Goal: Information Seeking & Learning: Find specific fact

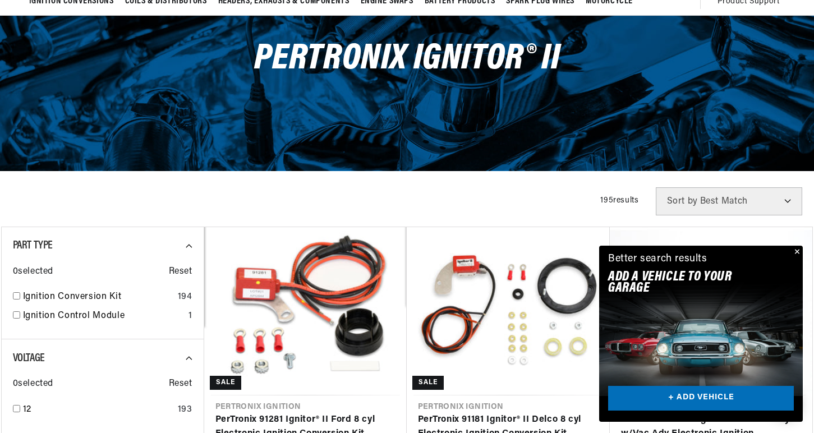
scroll to position [0, 600]
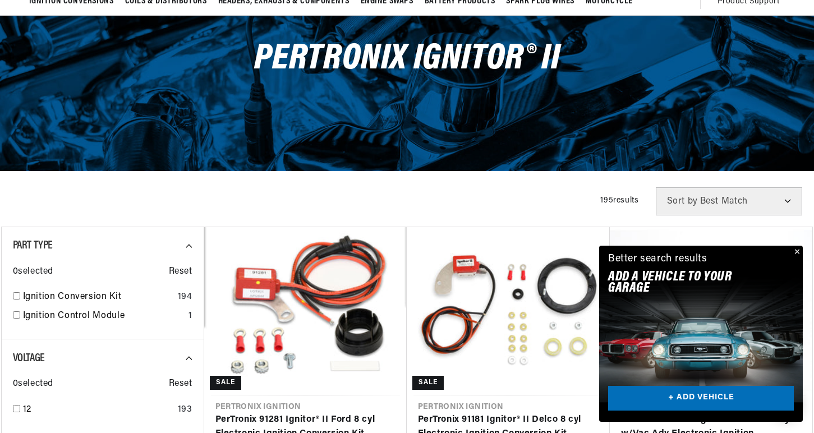
click at [795, 251] on button "Close" at bounding box center [796, 252] width 13 height 13
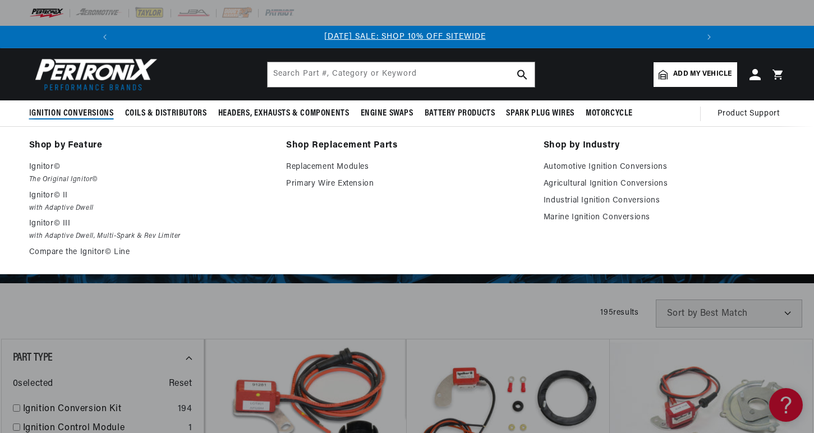
scroll to position [0, 0]
click at [66, 112] on span "Ignition Conversions" at bounding box center [71, 114] width 85 height 12
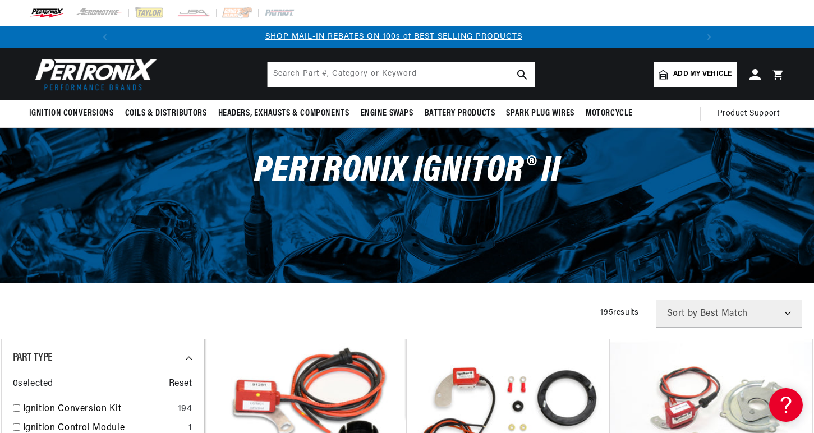
scroll to position [0, 600]
click at [686, 75] on span "Add my vehicle" at bounding box center [702, 74] width 58 height 11
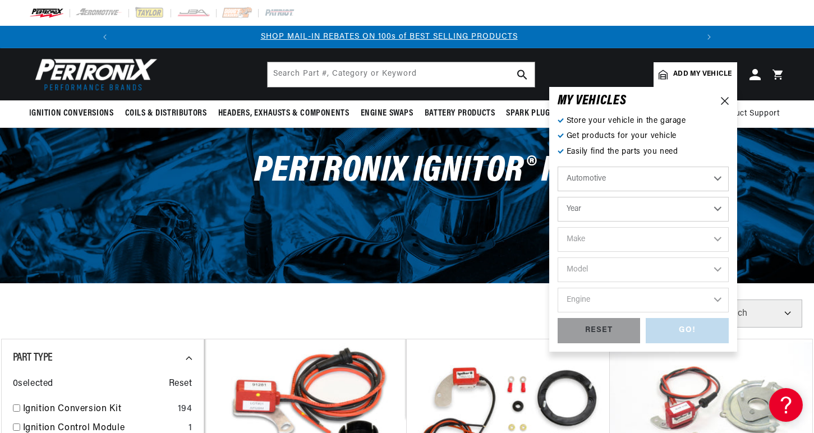
click at [719, 179] on select "Automotive Agricultural Industrial Marine Motorcycle" at bounding box center [643, 179] width 171 height 25
click at [558, 167] on select "Automotive Agricultural Industrial Marine Motorcycle" at bounding box center [643, 179] width 171 height 25
select select "Agricultural"
click at [718, 209] on select "Year 1970 1965 1964 1960 1959 1958 1957 1939 1938 1937" at bounding box center [643, 209] width 171 height 25
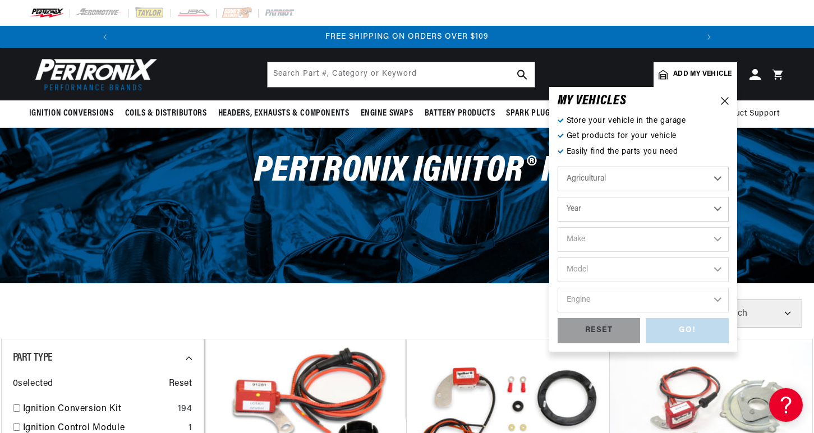
click at [695, 145] on div "Store your vehicle in the garage Get products for your vehicle Easily find the …" at bounding box center [643, 229] width 171 height 228
click at [721, 100] on icon at bounding box center [725, 101] width 8 height 8
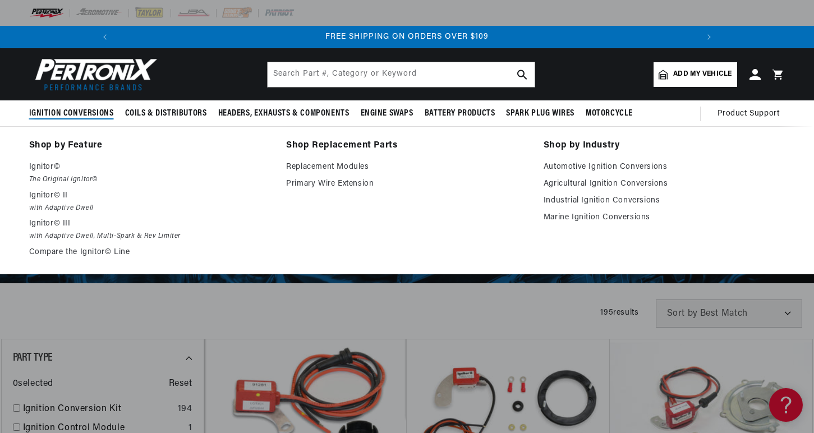
click at [77, 114] on span "Ignition Conversions" at bounding box center [71, 114] width 85 height 12
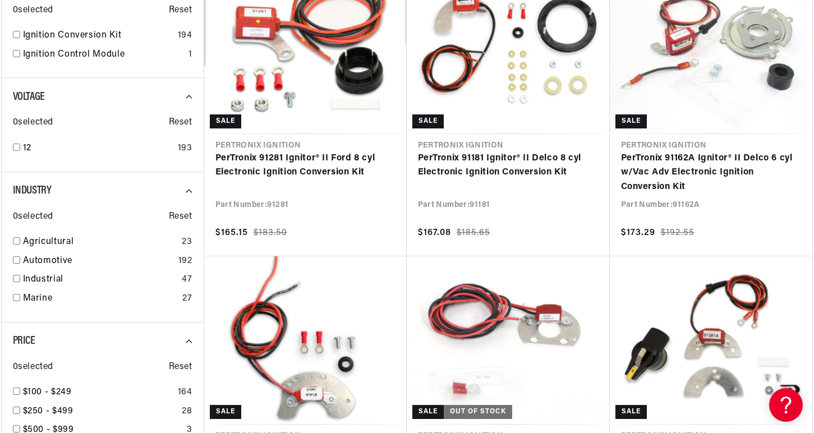
scroll to position [393, 0]
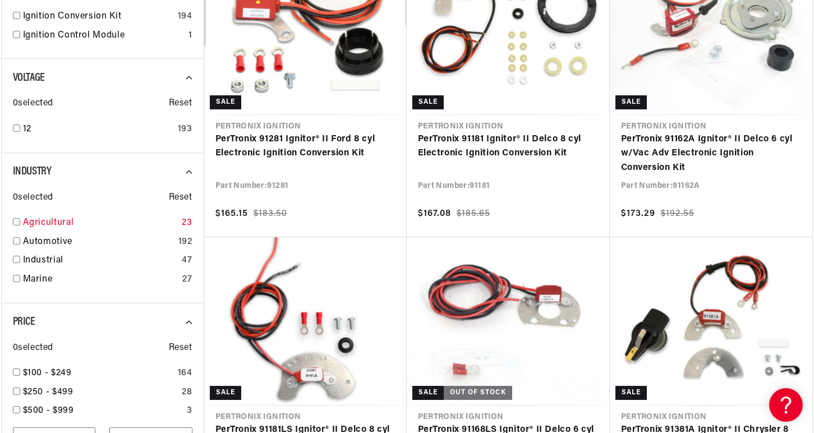
click at [17, 224] on input "checkbox" at bounding box center [16, 221] width 7 height 7
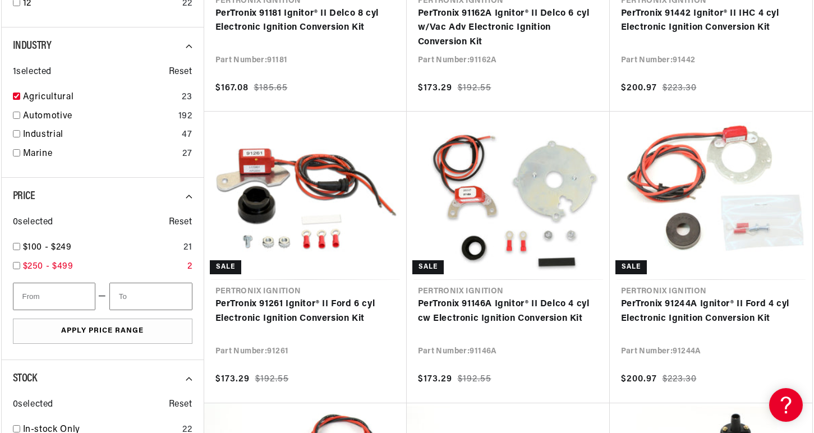
scroll to position [0, 1200]
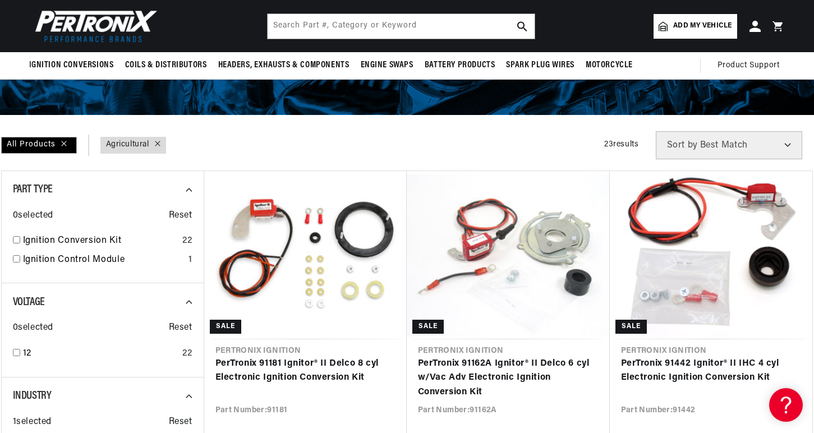
click at [134, 141] on link "Industry : Agricultural" at bounding box center [127, 145] width 43 height 12
checkbox input "false"
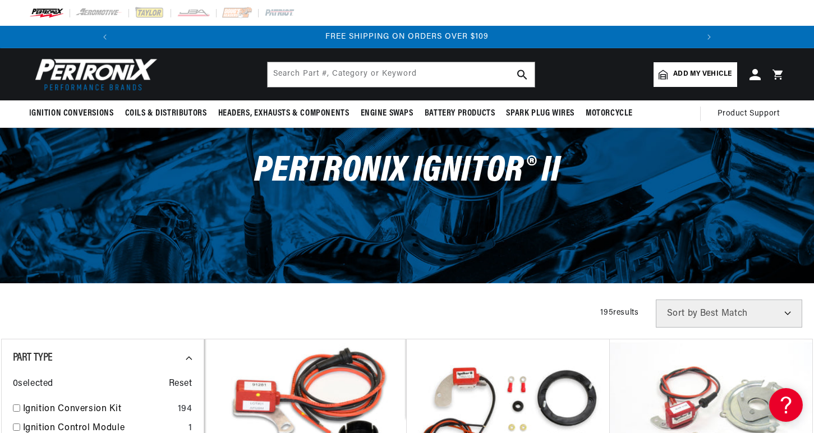
scroll to position [0, 1200]
click at [788, 314] on select "Best Match Featured Name, A-Z Name, Z-A Price, Low to High Price, High to Low" at bounding box center [729, 314] width 146 height 28
click at [786, 313] on select "Best Match Featured Name, A-Z Name, Z-A Price, Low to High Price, High to Low" at bounding box center [729, 314] width 146 height 28
click at [355, 76] on input "text" at bounding box center [401, 74] width 267 height 25
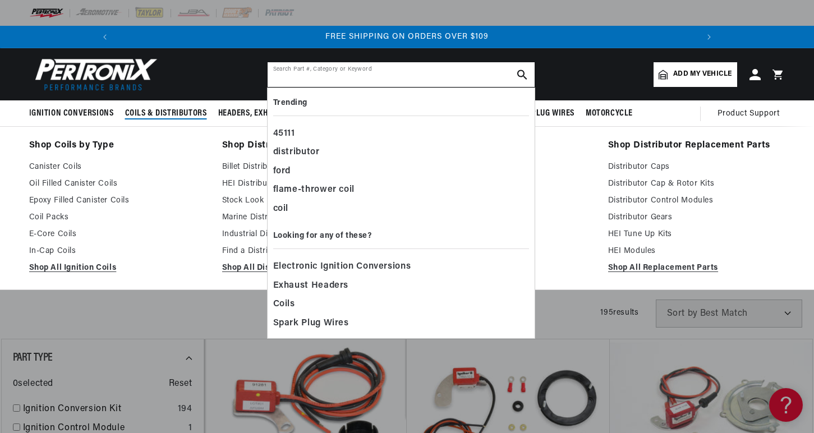
scroll to position [0, 1200]
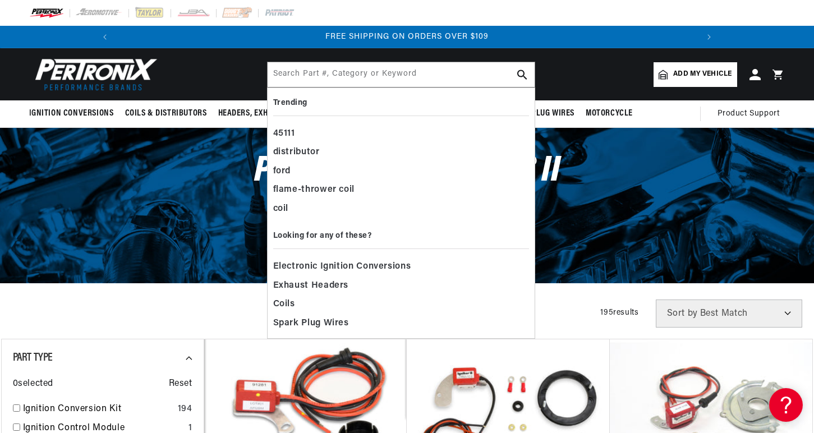
click at [201, 66] on header "Ignition Conversions Back Ignition Conversions Shop by Feature" at bounding box center [407, 74] width 813 height 52
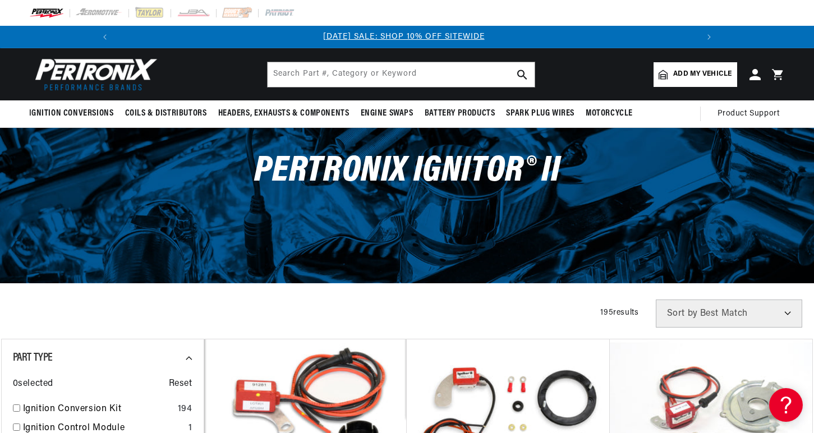
scroll to position [0, 0]
click at [85, 74] on img at bounding box center [93, 74] width 129 height 39
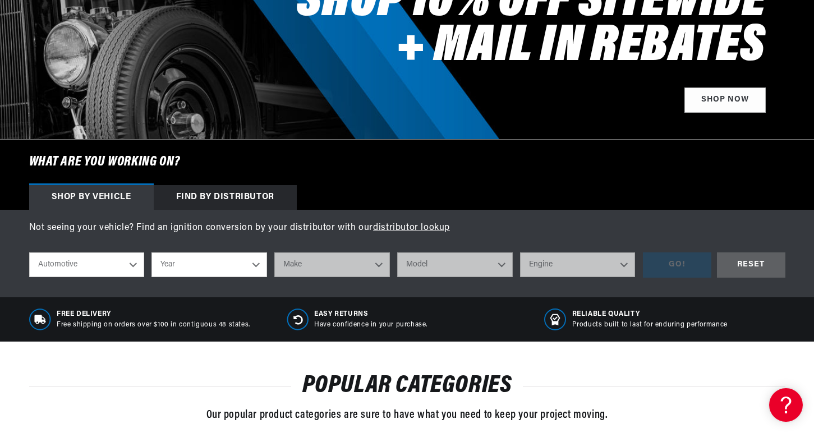
click at [236, 192] on div "Find by Distributor" at bounding box center [225, 197] width 143 height 25
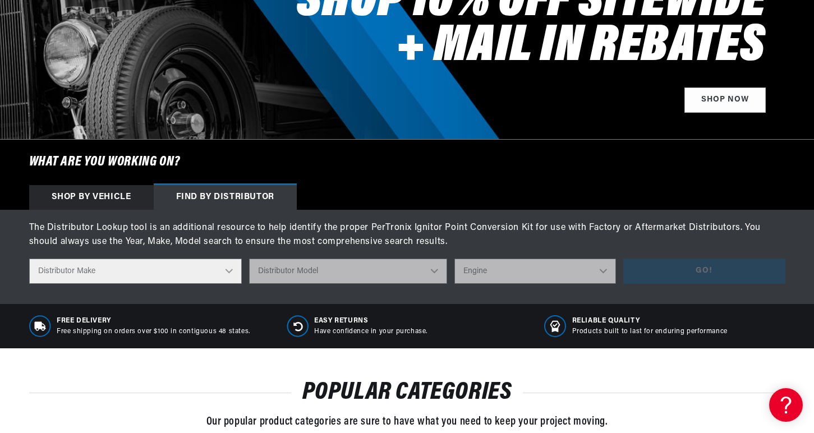
click at [231, 270] on select "Distributor Make Accel [PERSON_NAME] Autolite Bosch Century Chrysler Clark Colt…" at bounding box center [135, 271] width 213 height 25
select select "Delco"
click at [29, 259] on select "Distributor Make Accel [PERSON_NAME] Autolite Bosch Century Chrysler Clark Colt…" at bounding box center [135, 271] width 213 height 25
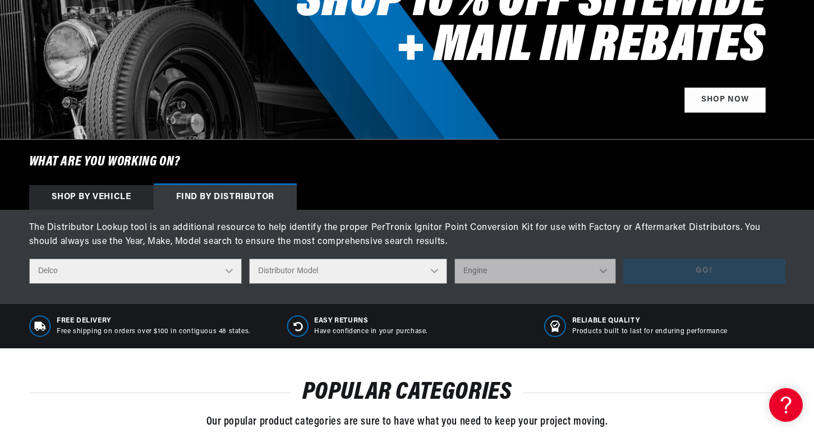
click at [435, 274] on select "Distributor Model 660 661 663 4145 6490 30137 91415 383581 384258 795329 980156…" at bounding box center [348, 271] width 198 height 25
click at [250, 259] on select "Distributor Model 660 661 663 4145 6490 30137 91415 383581 384258 795329 980156…" at bounding box center [348, 271] width 198 height 25
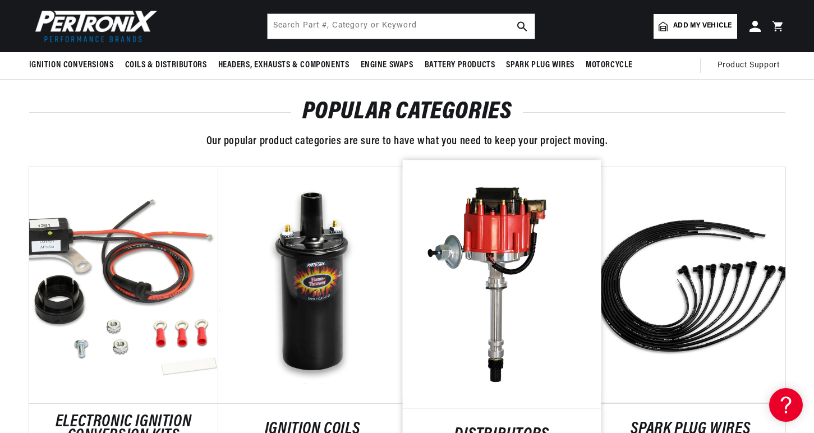
scroll to position [281, 0]
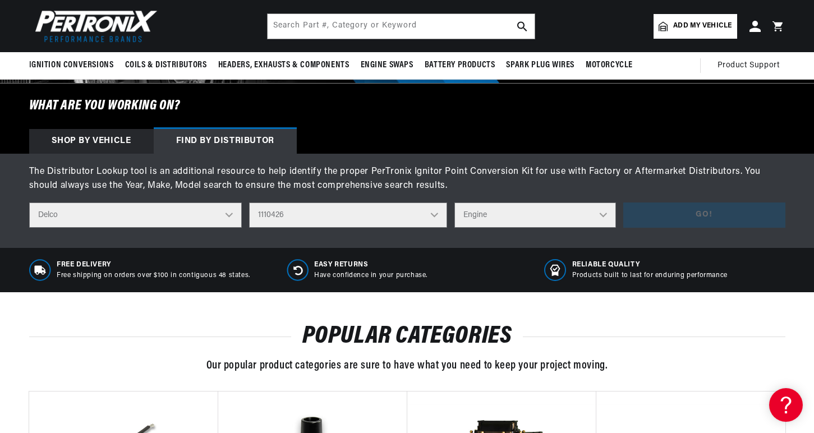
click at [438, 217] on select "Distributor Model 660 661 663 4145 6490 30137 91415 383581 384258 795329 980156…" at bounding box center [348, 215] width 198 height 25
select select "1112577"
click at [250, 203] on select "Distributor Model 660 661 663 4145 6490 30137 91415 383581 384258 795329 980156…" at bounding box center [348, 215] width 198 height 25
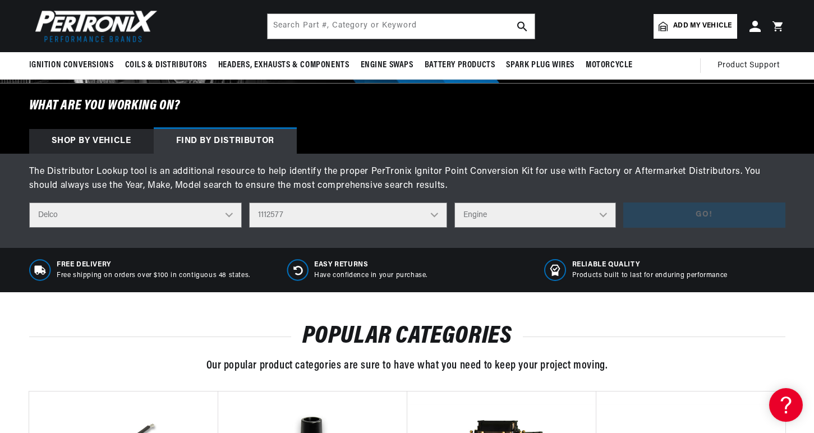
click at [605, 214] on select "Engine 4" at bounding box center [536, 215] width 162 height 25
select select "4"
click at [455, 203] on select "Engine 4" at bounding box center [536, 215] width 162 height 25
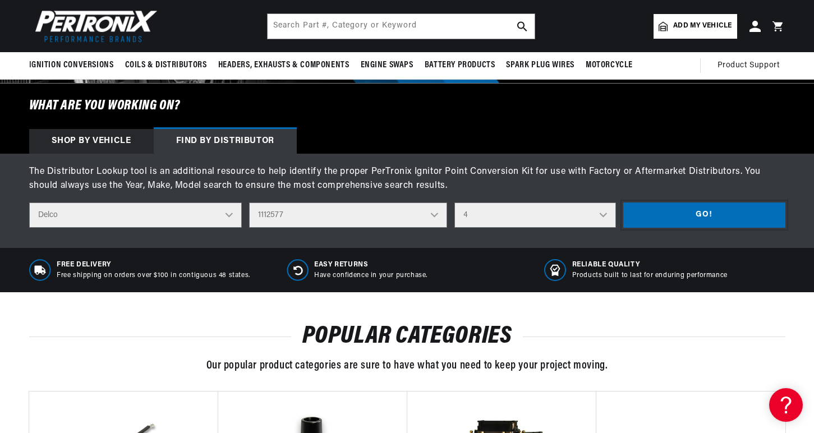
click at [696, 210] on button "Go!" at bounding box center [704, 215] width 162 height 25
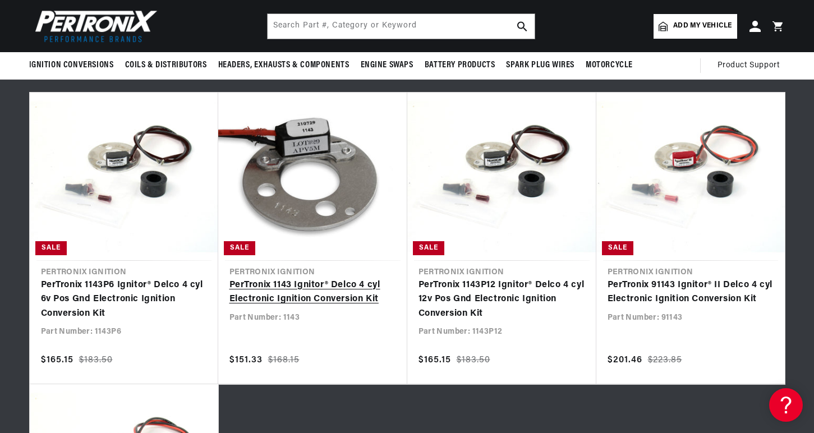
scroll to position [0, 1200]
click at [327, 285] on link "PerTronix 1143 Ignitor® Delco 4 cyl Electronic Ignition Conversion Kit" at bounding box center [313, 292] width 167 height 29
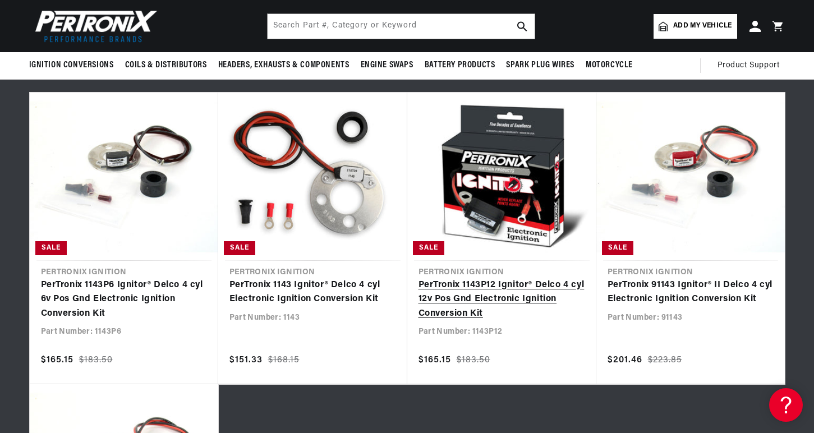
scroll to position [0, 600]
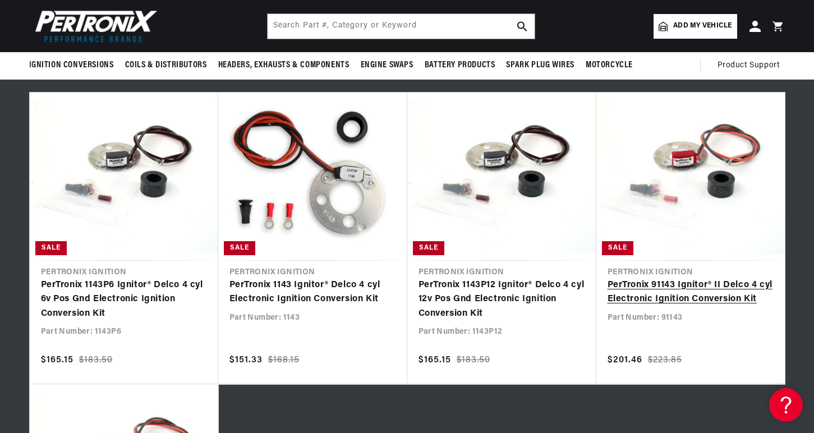
click at [658, 298] on link "PerTronix 91143 Ignitor® II Delco 4 cyl Electronic Ignition Conversion Kit" at bounding box center [691, 292] width 166 height 29
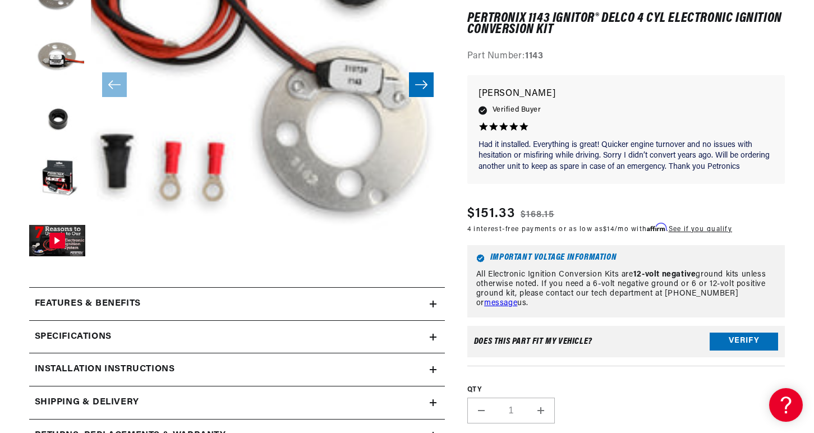
scroll to position [281, 0]
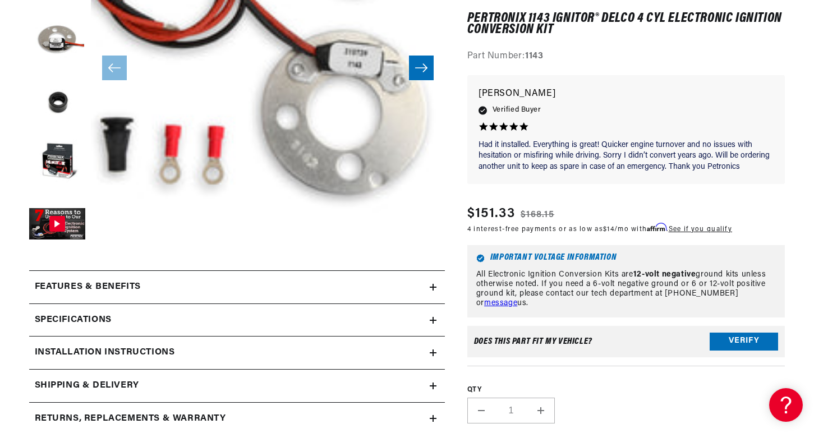
click at [429, 286] on div "Features & Benefits" at bounding box center [229, 287] width 401 height 15
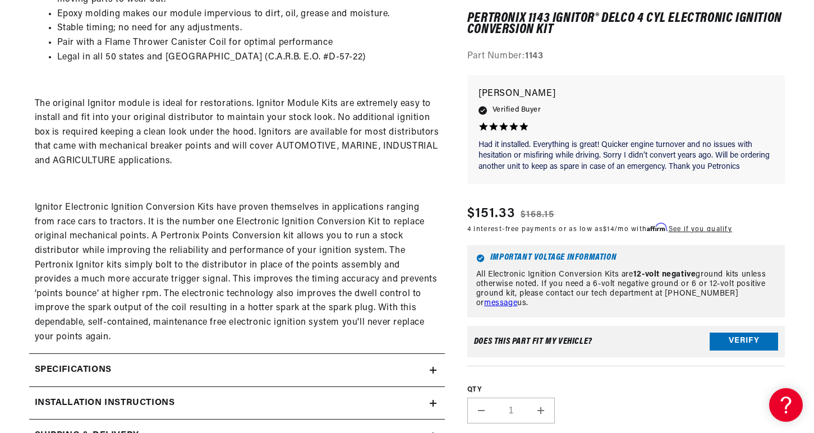
scroll to position [0, 0]
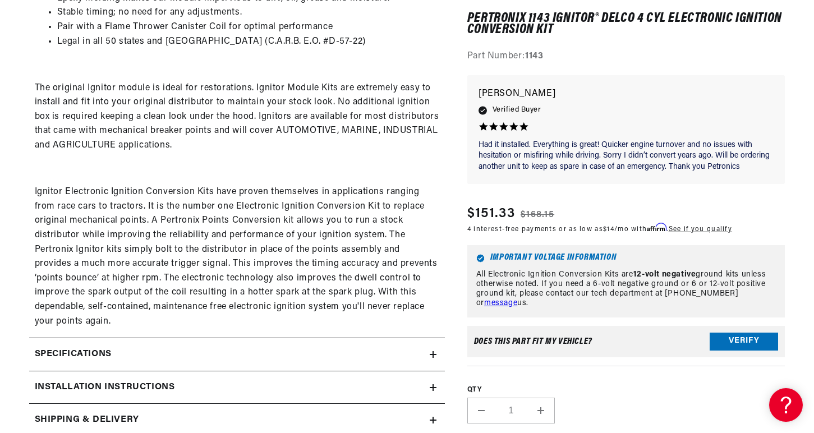
click at [435, 352] on icon at bounding box center [433, 354] width 7 height 7
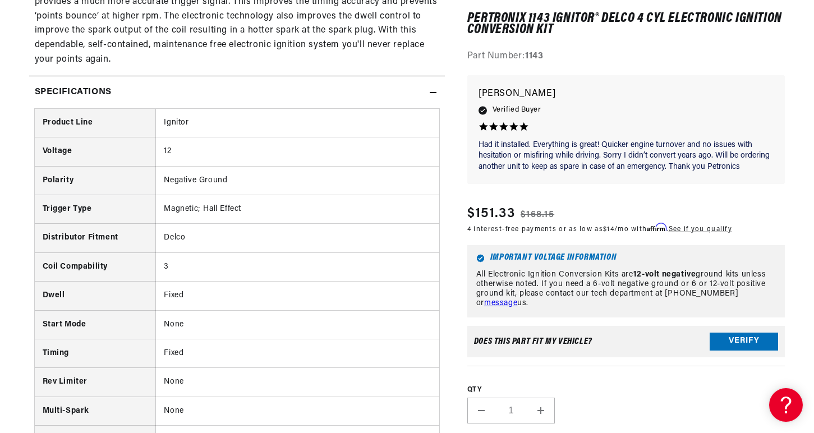
scroll to position [954, 0]
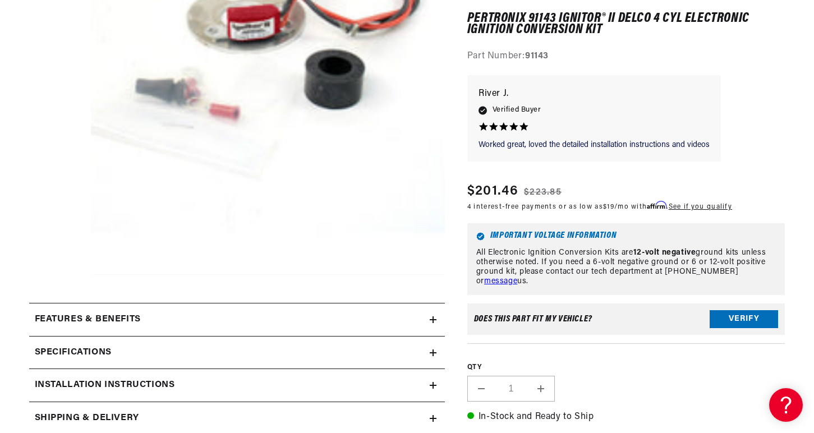
scroll to position [0, 600]
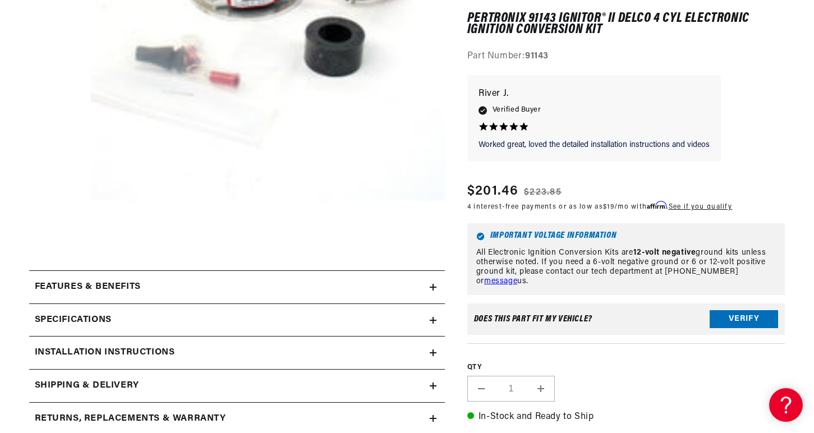
click at [435, 288] on icon at bounding box center [433, 287] width 7 height 7
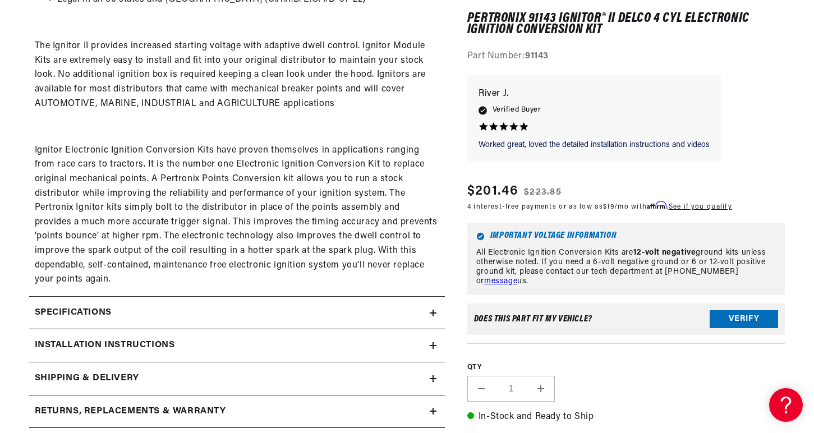
click at [434, 311] on icon at bounding box center [433, 313] width 7 height 7
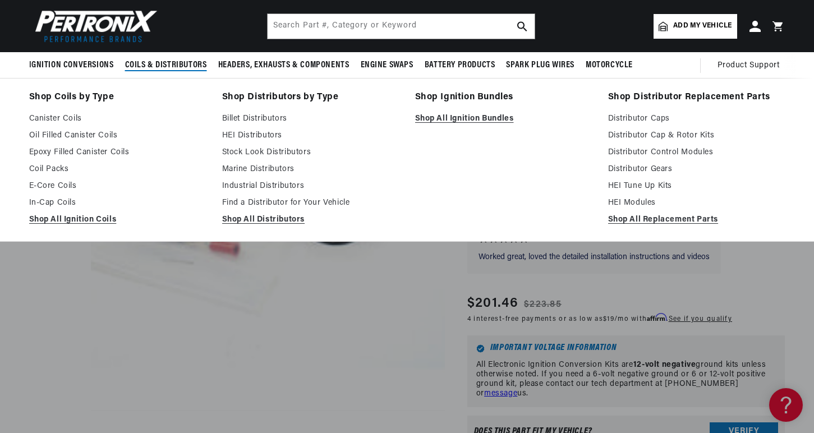
scroll to position [0, 1200]
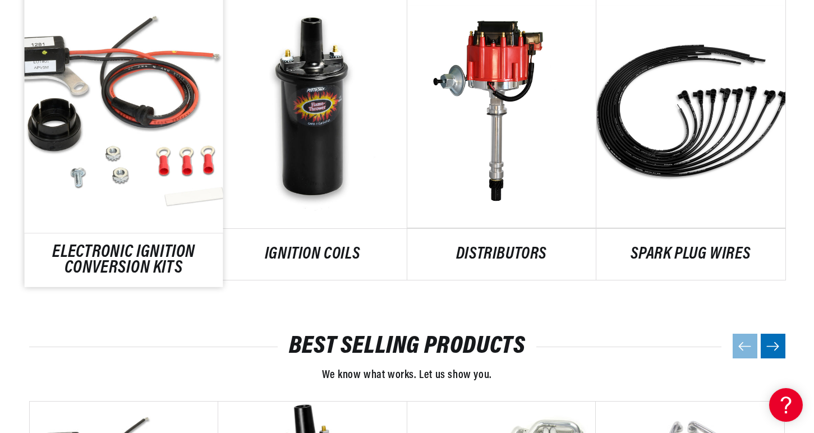
scroll to position [0, 1200]
click at [157, 245] on link "ELECTRONIC IGNITION CONVERSION KITS" at bounding box center [123, 260] width 199 height 30
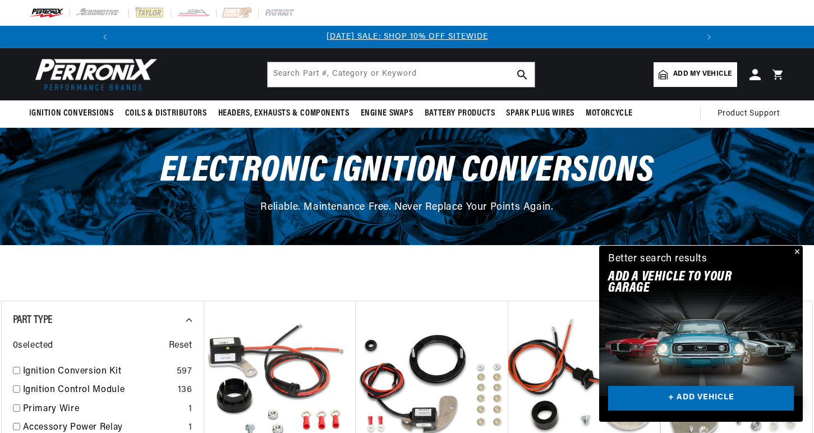
click at [278, 176] on span "Electronic Ignition Conversions" at bounding box center [407, 171] width 494 height 36
click at [126, 70] on img at bounding box center [93, 74] width 129 height 39
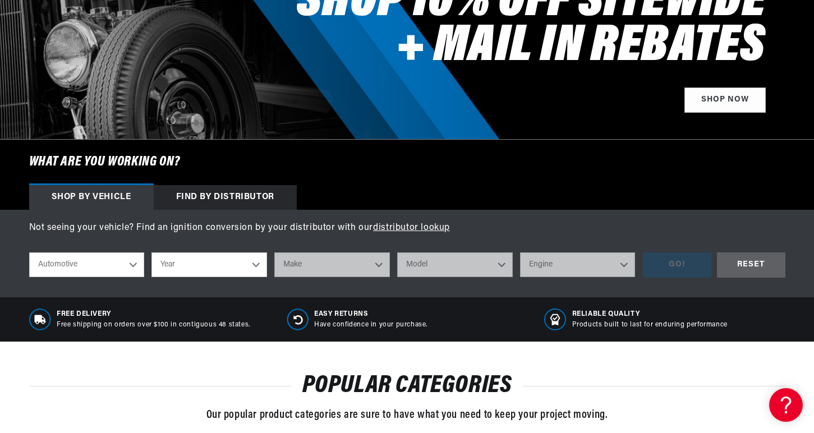
click at [249, 196] on div "Find by Distributor" at bounding box center [225, 197] width 143 height 25
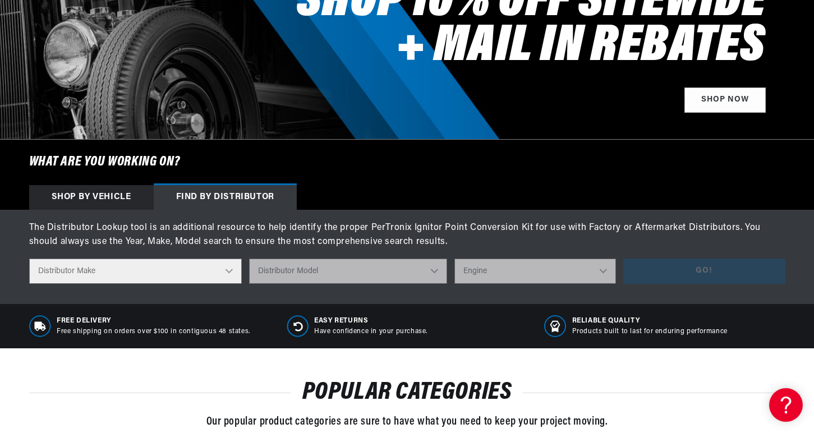
click at [231, 274] on select "Distributor Make Accel [PERSON_NAME] Autolite Bosch Century Chrysler Clark Colt…" at bounding box center [135, 271] width 213 height 25
select select "Delco"
click at [29, 259] on select "Distributor Make Accel [PERSON_NAME] Autolite Bosch Century Chrysler Clark Colt…" at bounding box center [135, 271] width 213 height 25
click at [424, 272] on select "Distributor Model" at bounding box center [348, 271] width 198 height 25
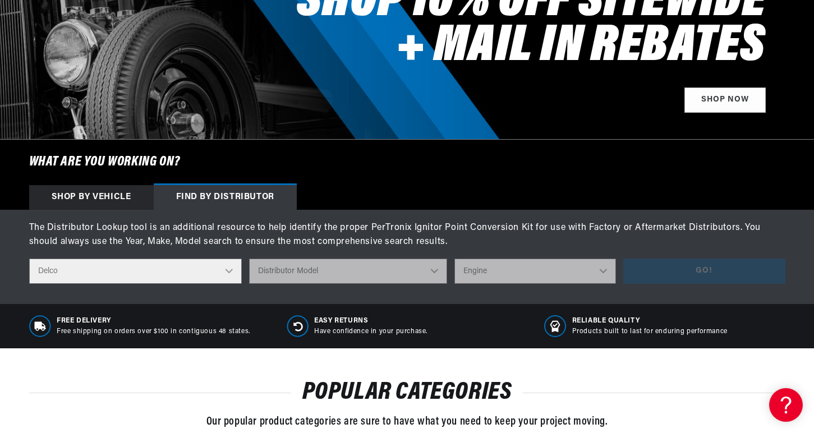
click at [437, 270] on select "Distributor Model" at bounding box center [348, 271] width 198 height 25
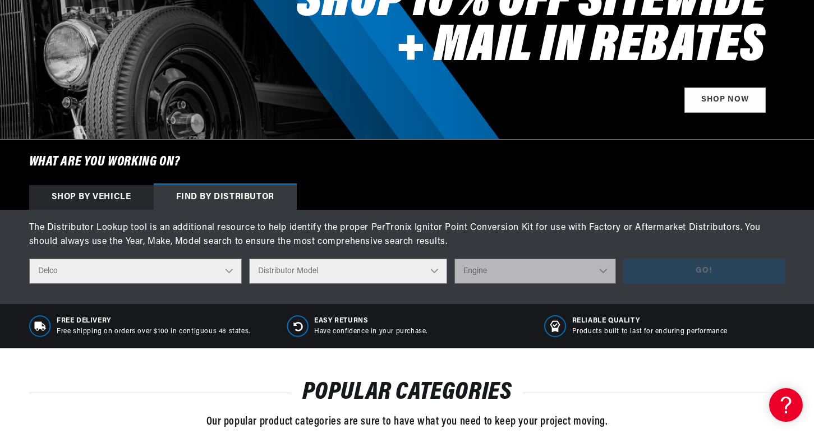
click at [419, 271] on select "Distributor Model 660 661 663 4145 6490 30137 91415 383581 384258 795329 980156…" at bounding box center [348, 271] width 198 height 25
select select "1112577"
click at [250, 259] on select "Distributor Model 660 661 663 4145 6490 30137 91415 383581 384258 795329 980156…" at bounding box center [348, 271] width 198 height 25
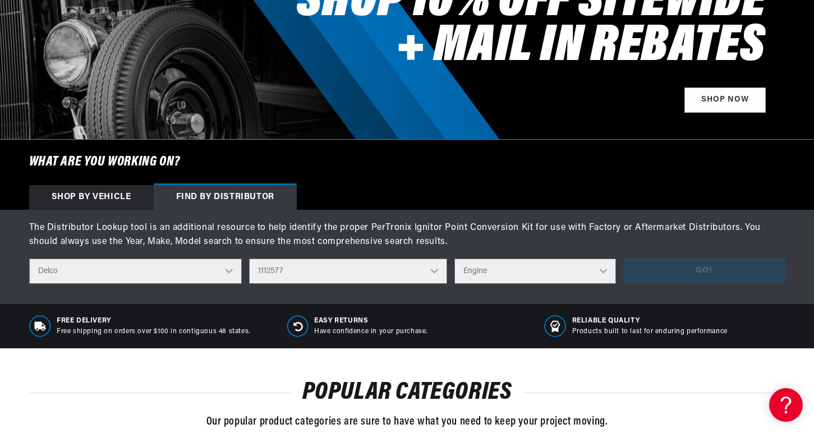
scroll to position [0, 1200]
click at [603, 269] on select "Engine 4" at bounding box center [536, 271] width 162 height 25
select select "4"
click at [455, 259] on select "Engine 4" at bounding box center [536, 271] width 162 height 25
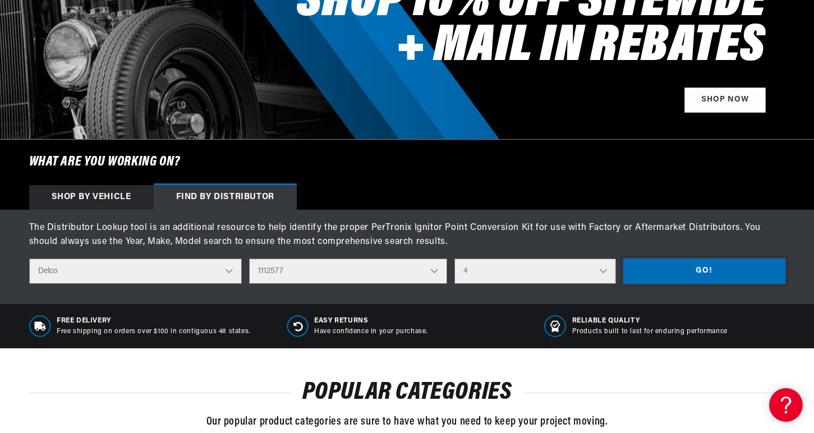
click at [690, 272] on button "Go!" at bounding box center [704, 271] width 162 height 25
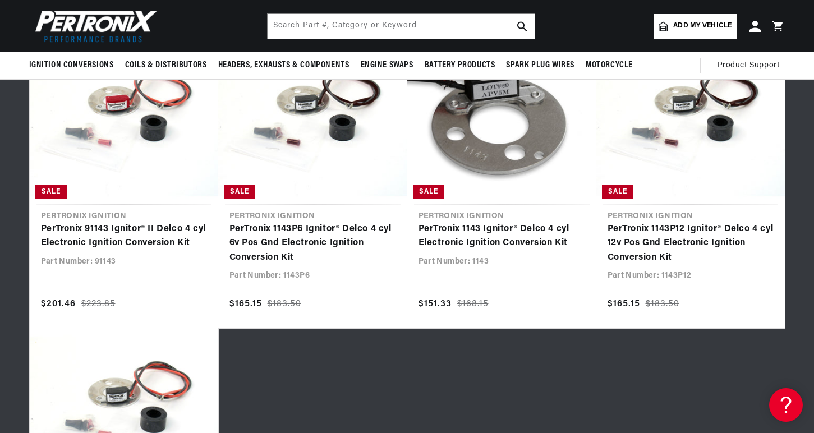
click at [469, 243] on link "PerTronix 1143 Ignitor® Delco 4 cyl Electronic Ignition Conversion Kit" at bounding box center [502, 236] width 167 height 29
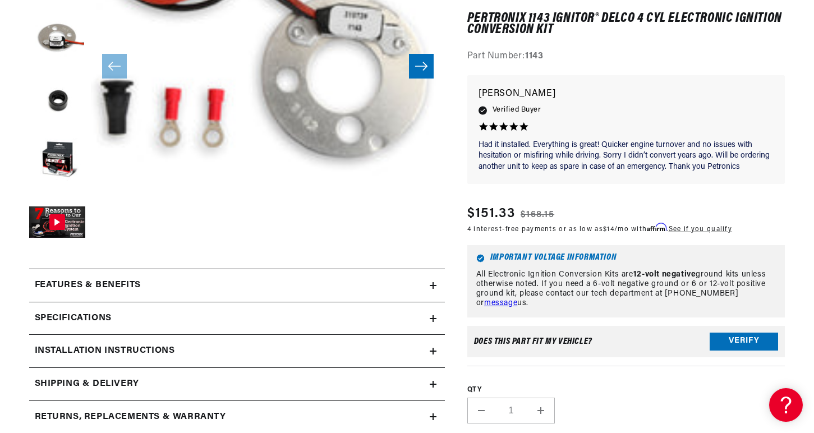
scroll to position [337, 0]
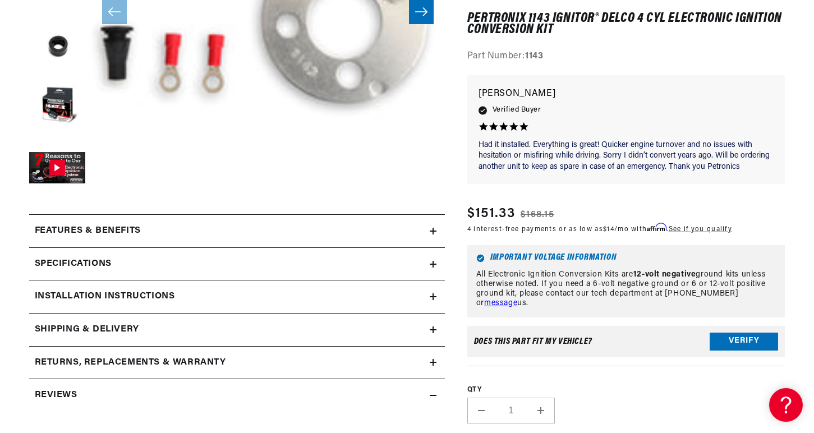
click at [433, 230] on icon at bounding box center [433, 231] width 0 height 7
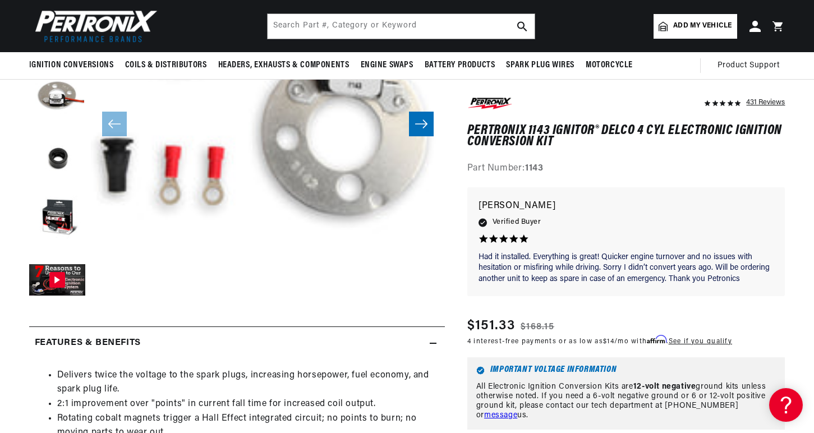
scroll to position [0, 0]
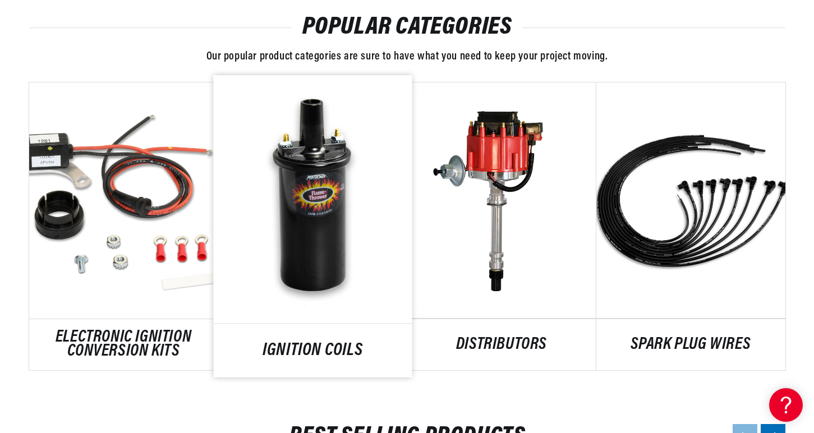
scroll to position [617, 0]
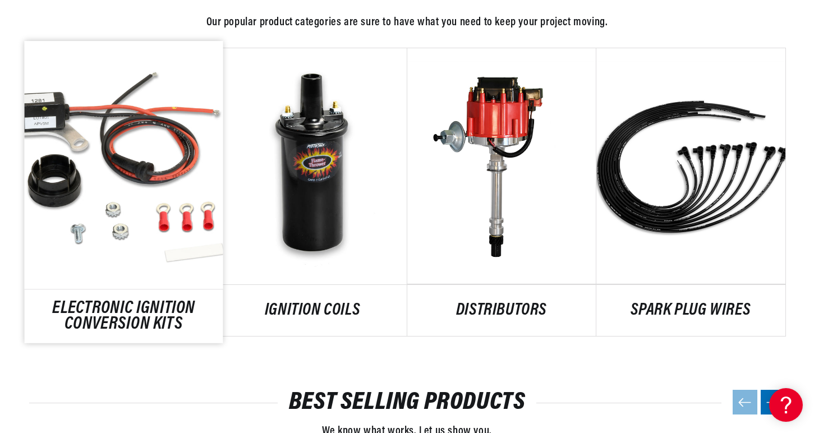
click at [147, 301] on link "ELECTRONIC IGNITION CONVERSION KITS" at bounding box center [123, 316] width 199 height 30
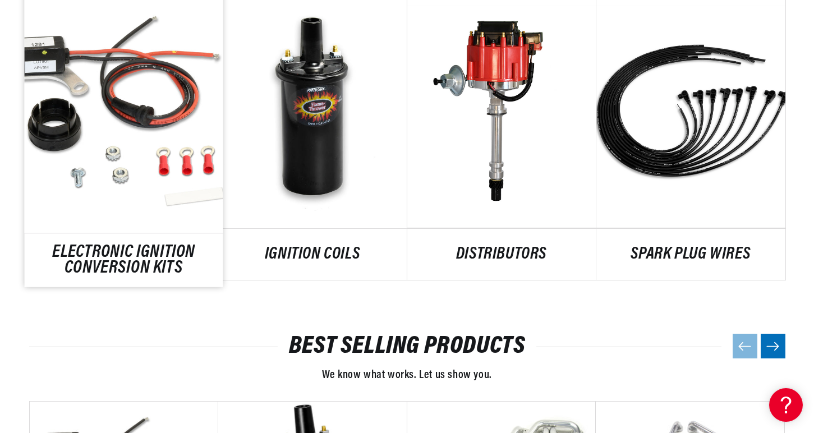
scroll to position [0, 600]
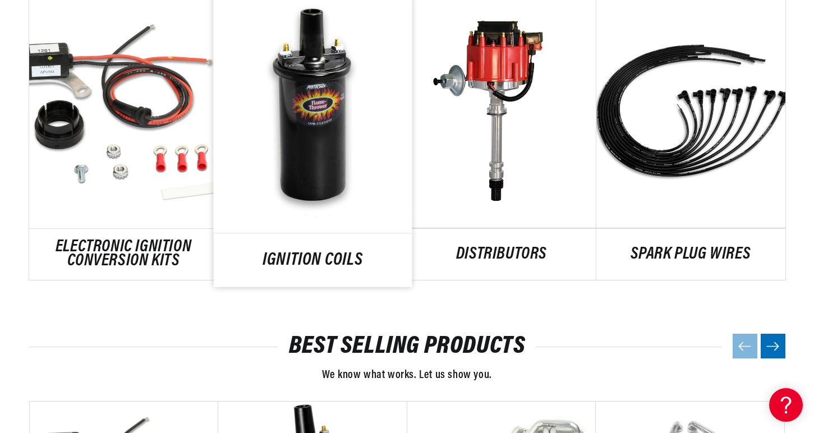
click at [310, 253] on link "IGNITION COILS" at bounding box center [312, 260] width 199 height 15
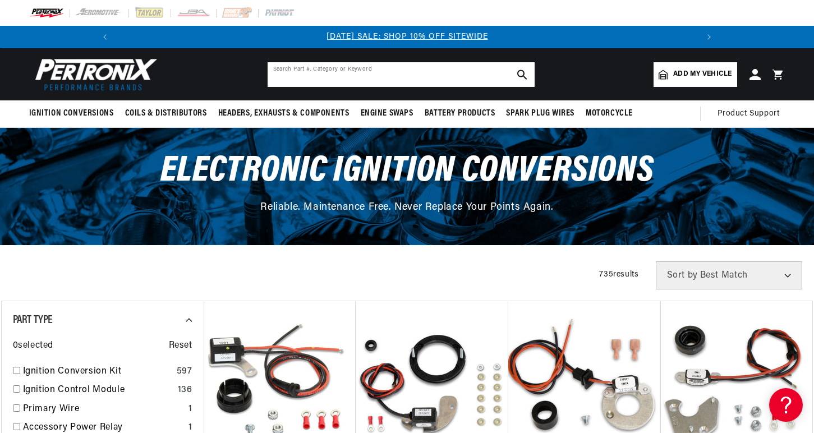
click at [342, 75] on input "text" at bounding box center [401, 74] width 267 height 25
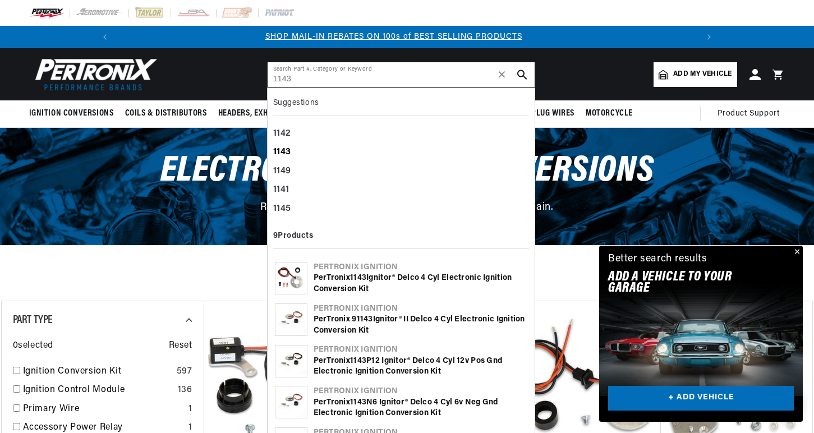
scroll to position [0, 600]
type input "1143"
click at [286, 149] on b "1143" at bounding box center [282, 152] width 19 height 9
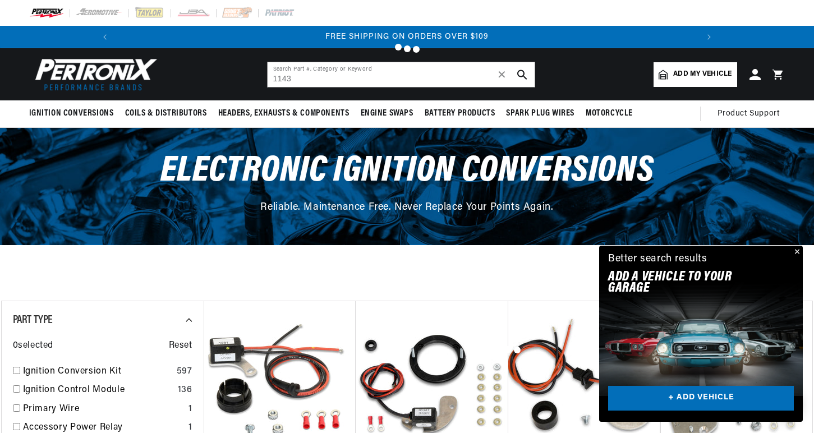
scroll to position [0, 1200]
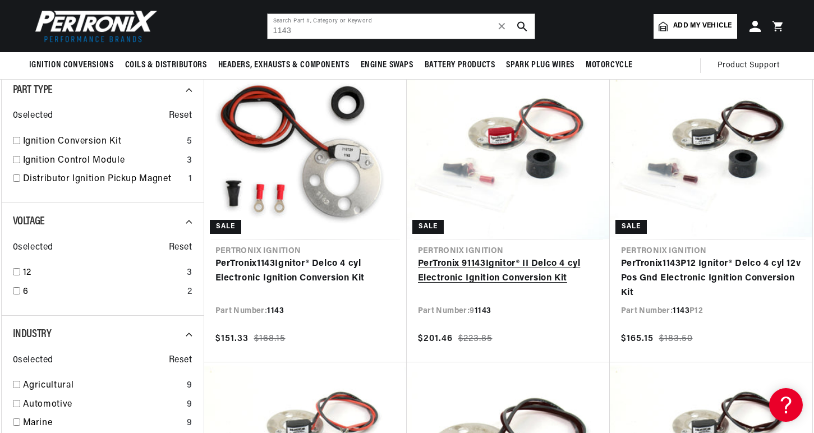
scroll to position [0, 600]
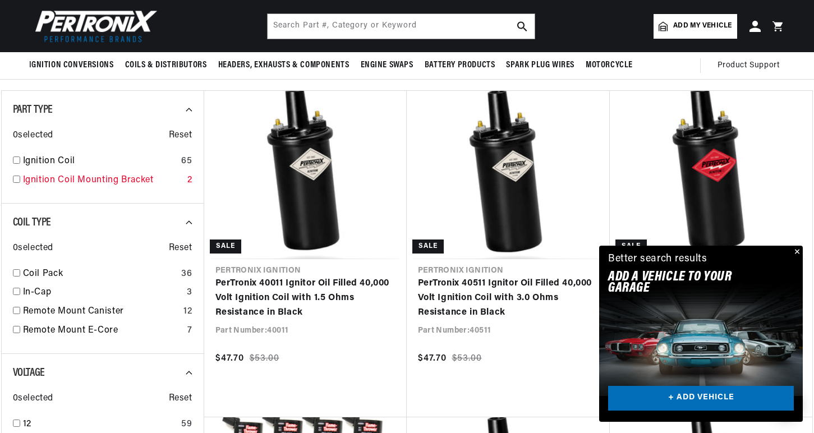
scroll to position [0, 1200]
click at [21, 160] on div "Ignition Coil 65" at bounding box center [103, 163] width 180 height 19
checkbox input "true"
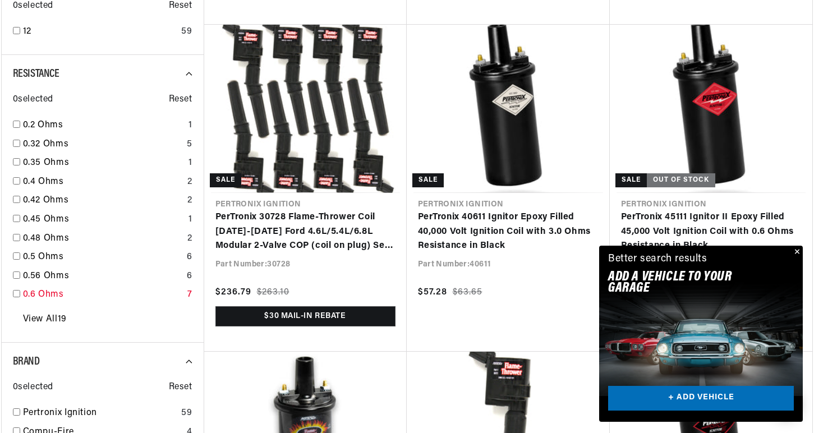
scroll to position [0, 600]
click at [16, 293] on input "checkbox" at bounding box center [16, 293] width 7 height 7
checkbox input "false"
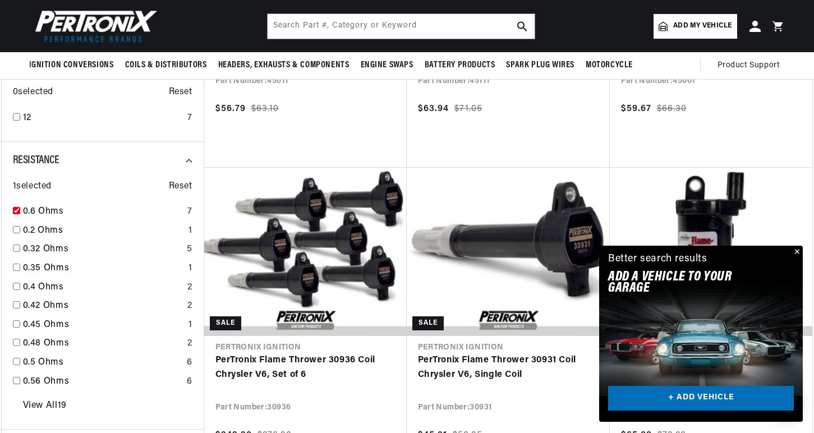
scroll to position [561, 0]
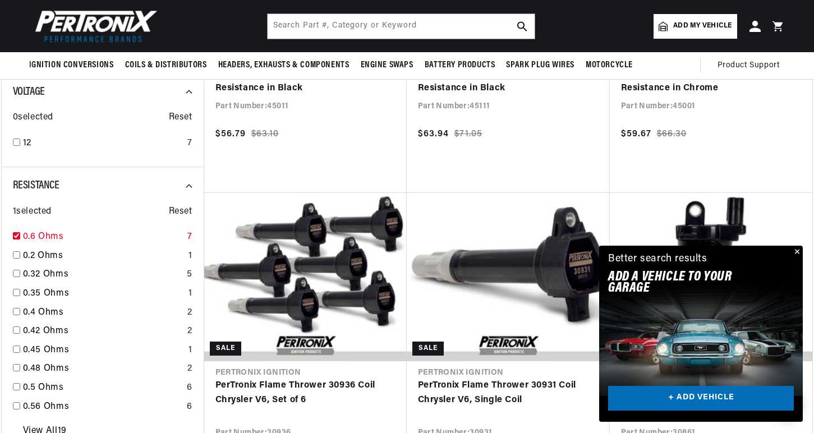
click at [20, 236] on div "0.6 Ohms 7" at bounding box center [103, 239] width 180 height 19
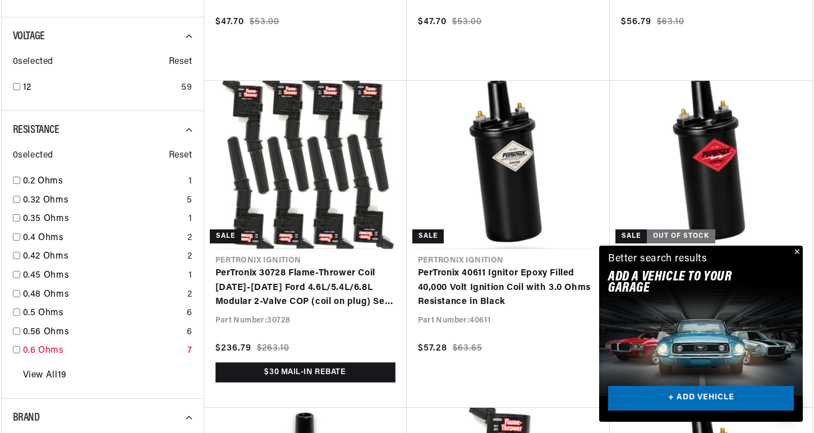
click at [19, 351] on input "checkbox" at bounding box center [16, 349] width 7 height 7
checkbox input "false"
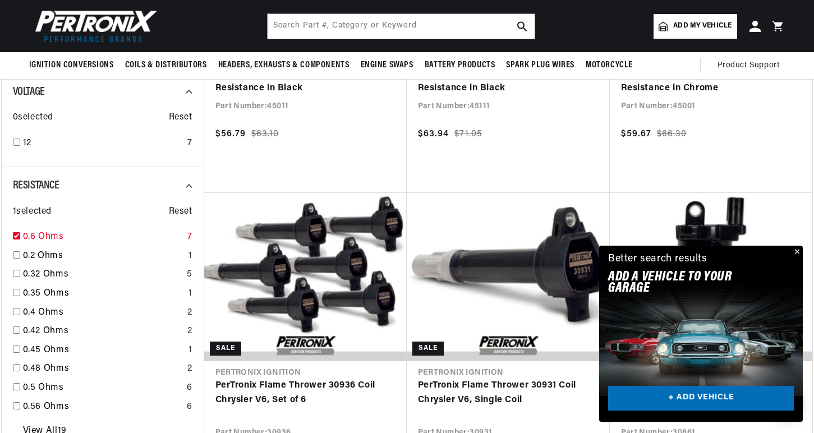
click at [17, 236] on input "checkbox" at bounding box center [16, 235] width 7 height 7
checkbox input "true"
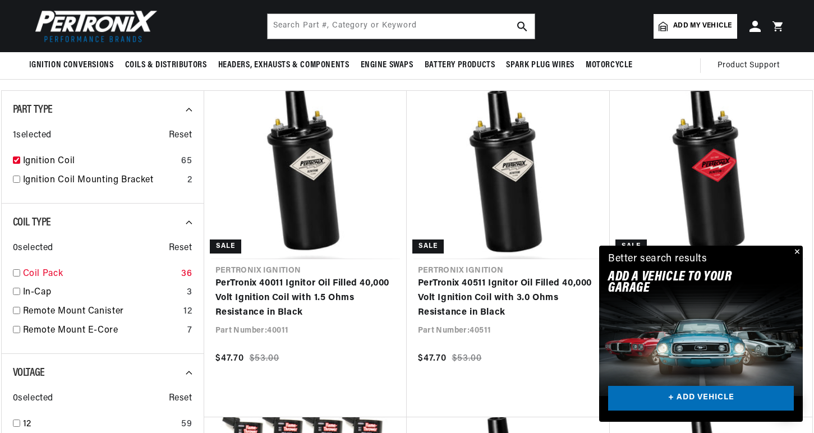
click at [22, 274] on div "Coil Pack 36" at bounding box center [103, 276] width 180 height 19
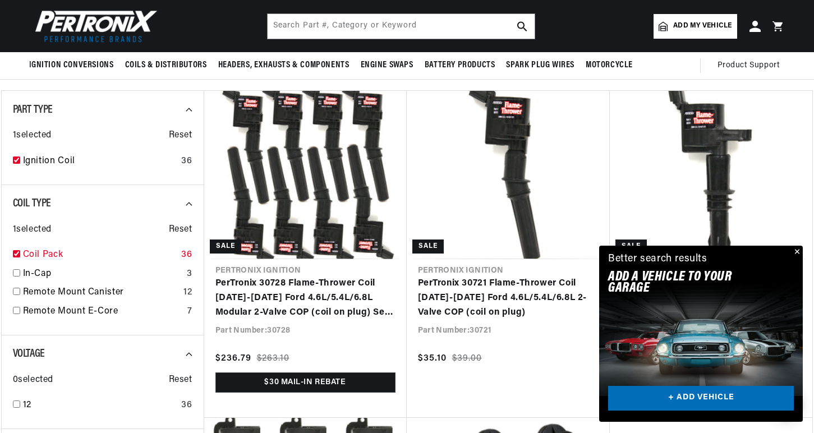
click at [23, 254] on link "Coil Pack" at bounding box center [100, 255] width 154 height 15
checkbox input "false"
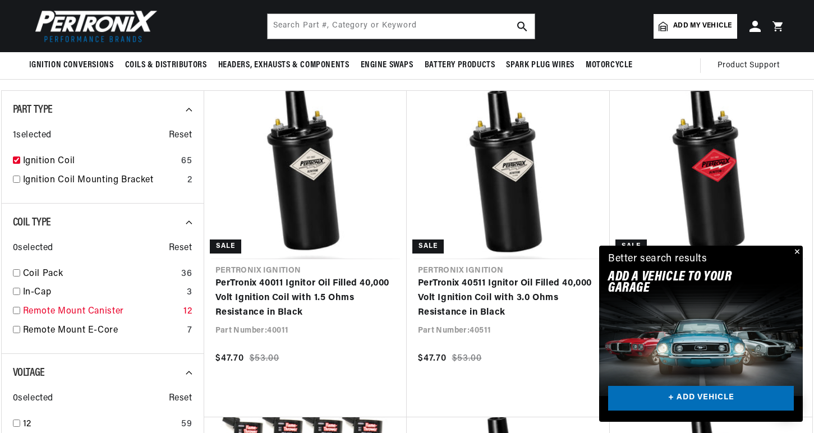
click at [20, 311] on div "Remote Mount Canister 12" at bounding box center [103, 314] width 180 height 19
checkbox input "true"
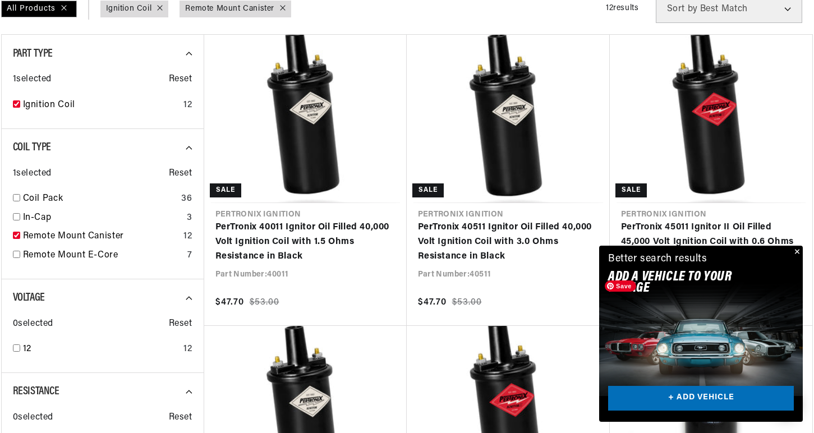
scroll to position [0, 600]
click at [797, 251] on button "Close" at bounding box center [796, 252] width 13 height 13
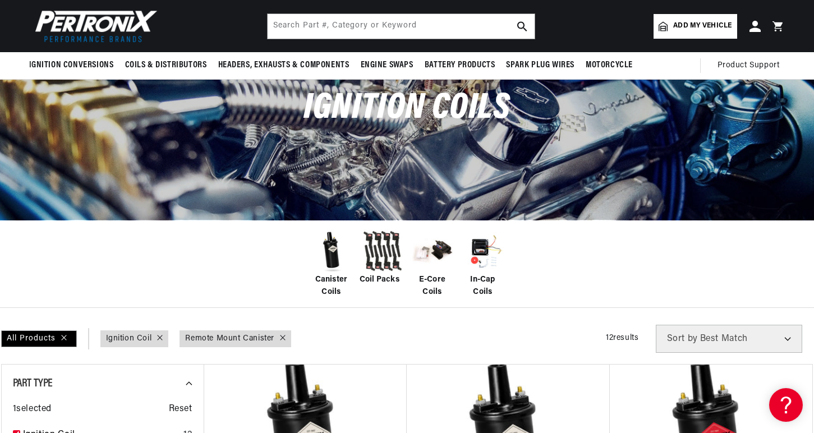
scroll to position [56, 0]
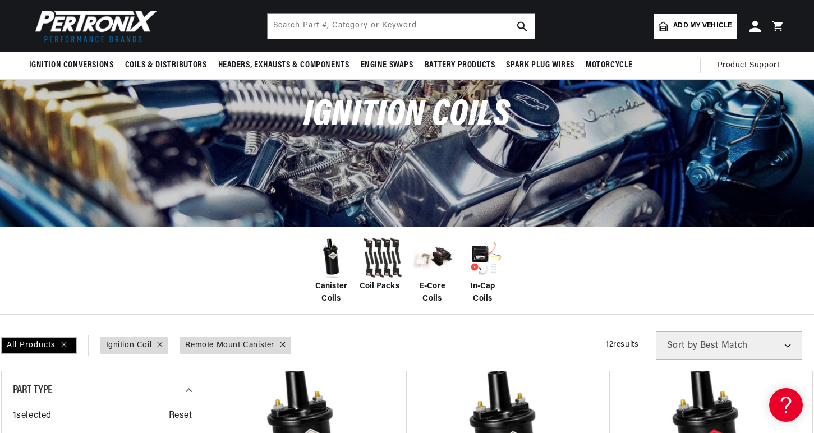
click at [130, 25] on img at bounding box center [93, 26] width 129 height 39
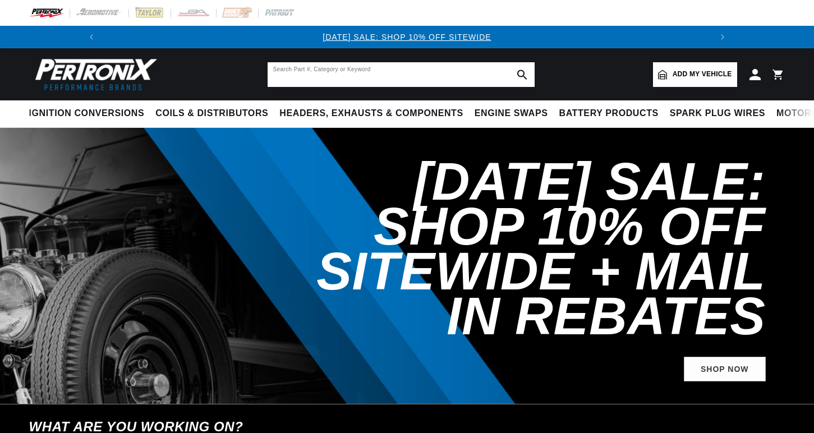
click at [310, 70] on input "text" at bounding box center [401, 74] width 267 height 25
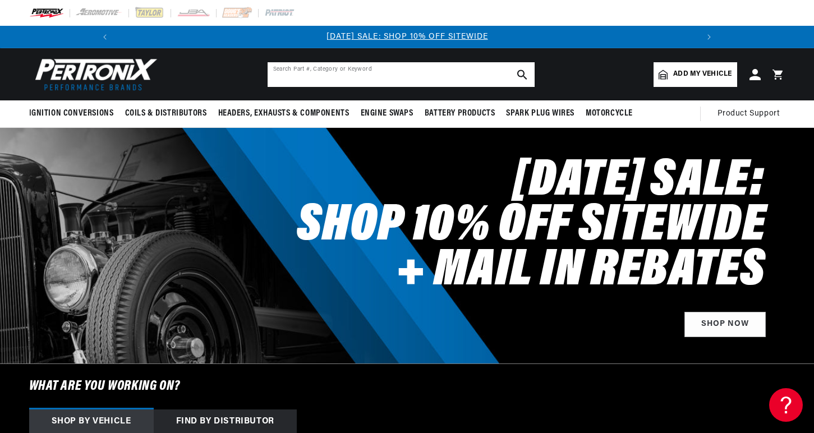
click at [303, 76] on input "text" at bounding box center [401, 74] width 267 height 25
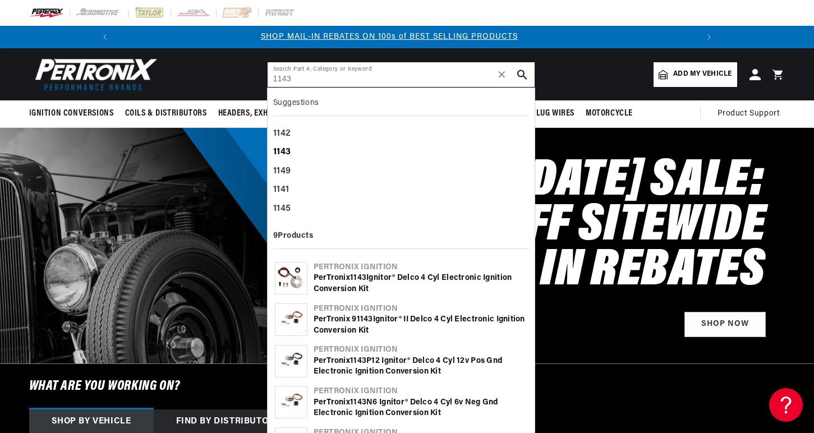
type input "1143"
click at [274, 146] on div "1143" at bounding box center [401, 152] width 256 height 19
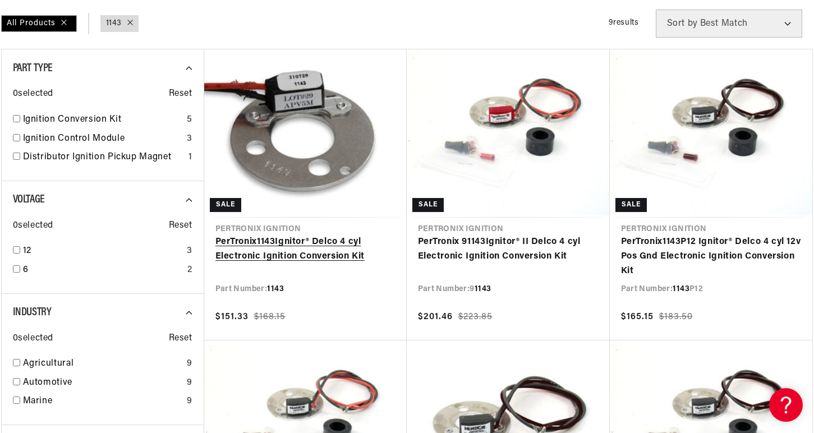
scroll to position [168, 0]
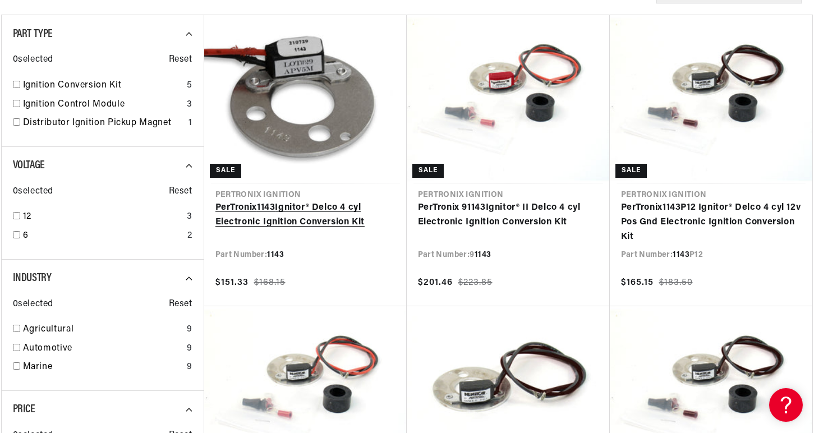
click at [288, 224] on link "PerTronix 1143 Ignitor® Delco 4 cyl Electronic Ignition Conversion Kit" at bounding box center [305, 215] width 180 height 29
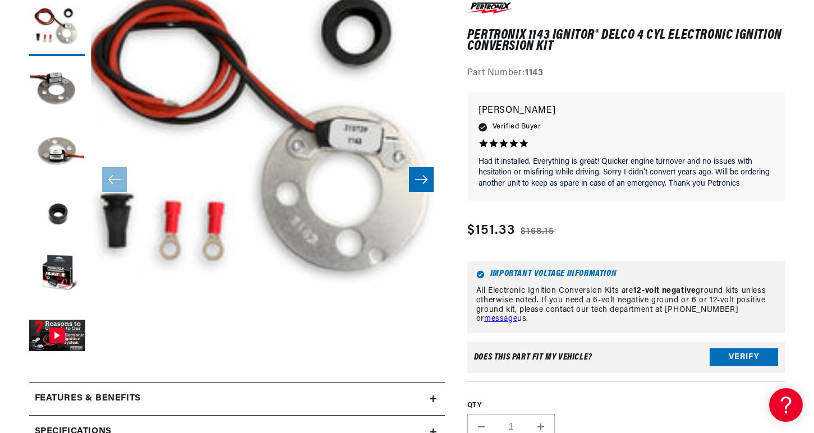
scroll to position [281, 0]
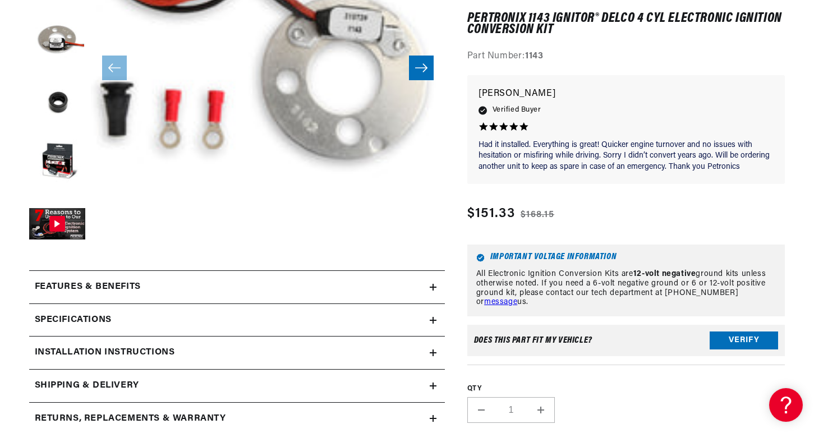
click at [433, 286] on icon at bounding box center [433, 287] width 7 height 7
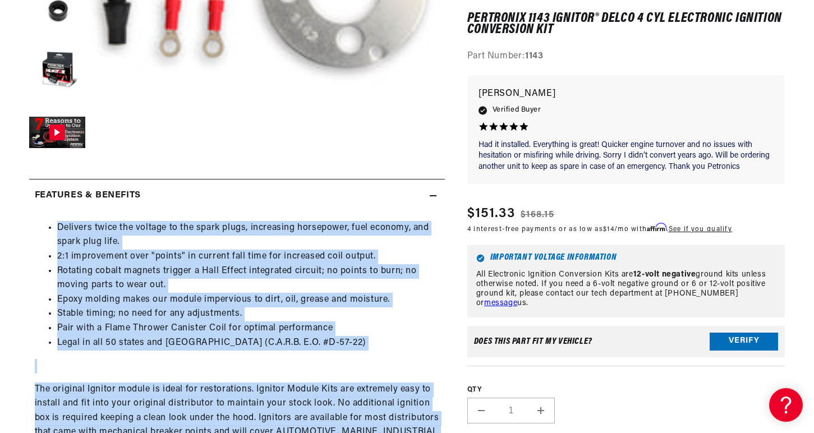
scroll to position [393, 0]
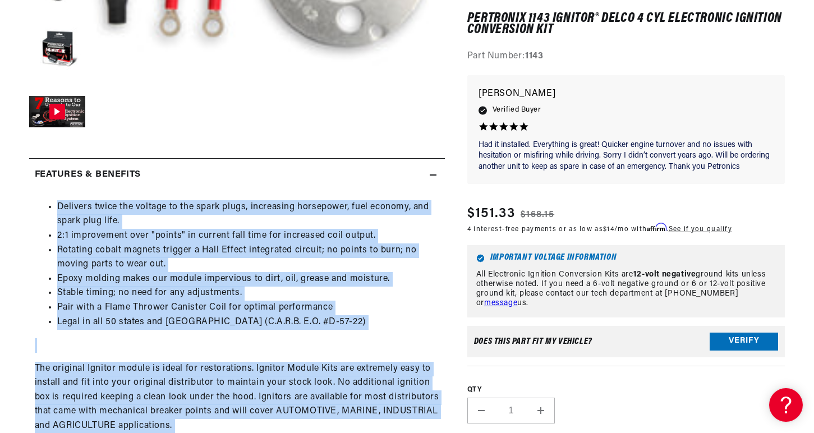
click at [387, 302] on li "Pair with a Flame Thrower Canister Coil for optimal performance" at bounding box center [248, 308] width 382 height 15
click at [405, 324] on li "Legal in all 50 states and Canada (C.A.R.B. E.O. #D-57-22)" at bounding box center [248, 322] width 382 height 15
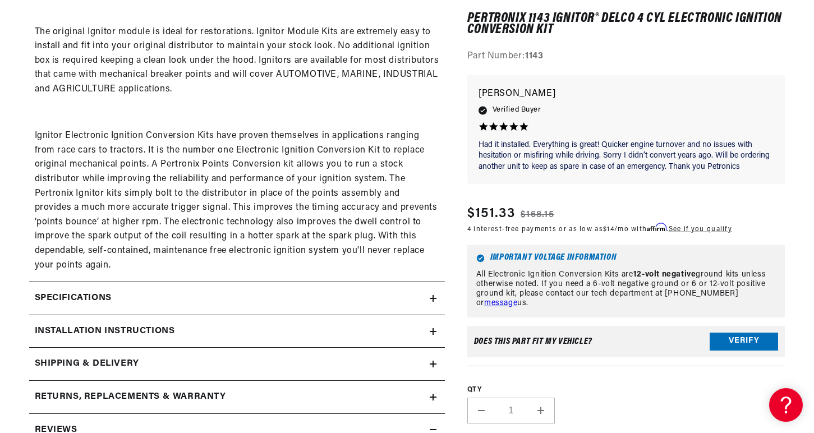
scroll to position [786, 0]
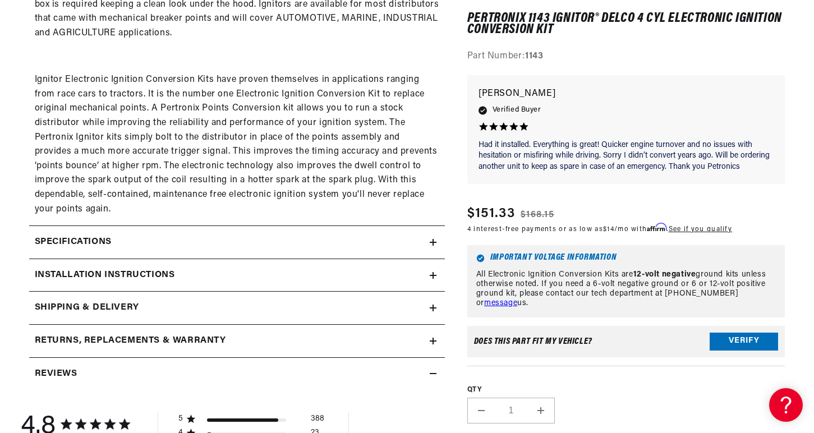
click at [432, 244] on icon at bounding box center [433, 242] width 7 height 7
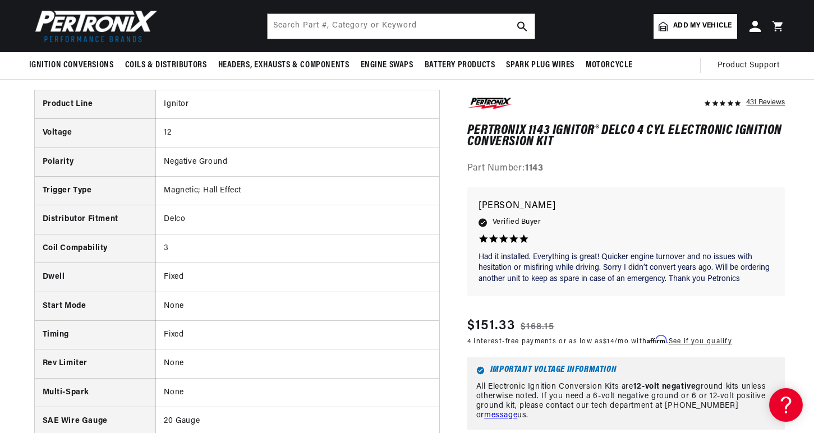
scroll to position [0, 600]
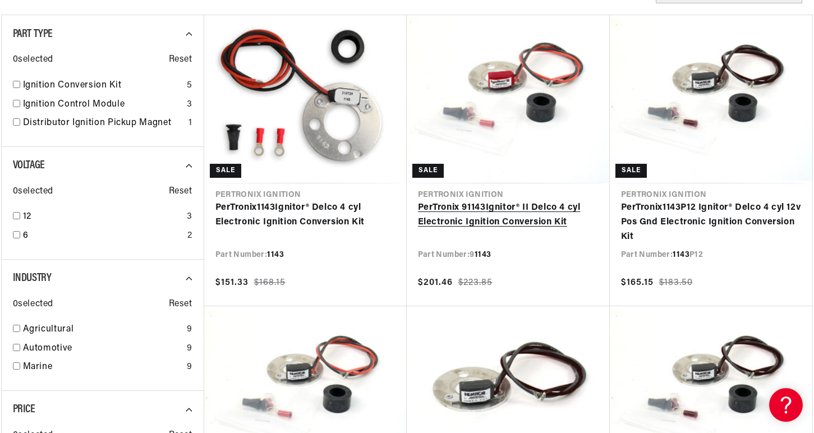
click at [490, 217] on link "PerTronix 9 1143 Ignitor® II Delco 4 cyl Electronic Ignition Conversion Kit" at bounding box center [508, 215] width 181 height 29
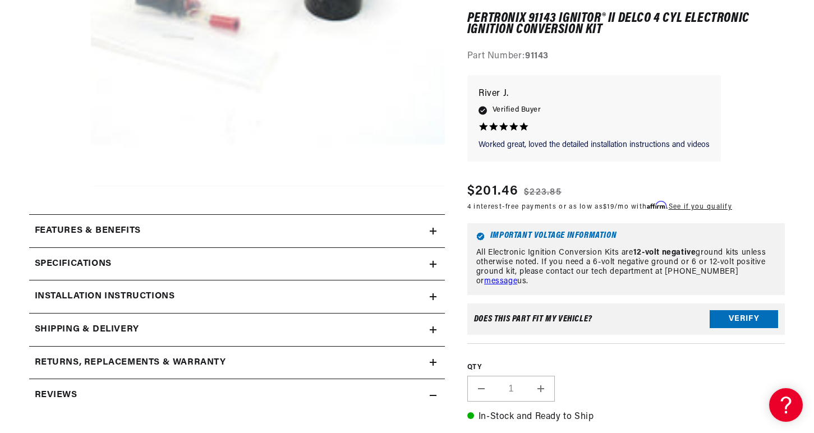
click at [434, 266] on icon at bounding box center [433, 264] width 7 height 7
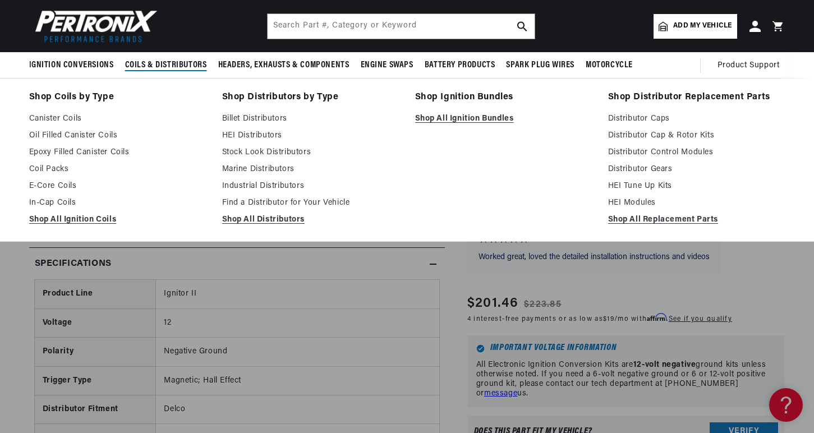
click at [168, 65] on span "Coils & Distributors" at bounding box center [166, 65] width 82 height 12
click at [80, 135] on link "Oil Filled Canister Coils" at bounding box center [117, 135] width 177 height 13
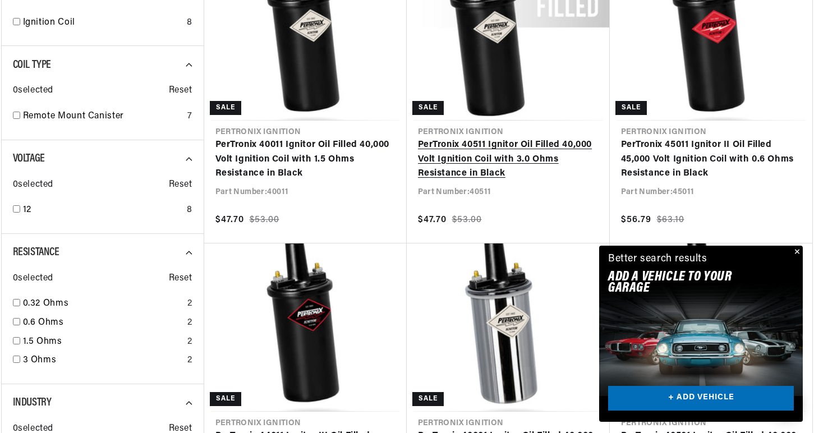
scroll to position [505, 0]
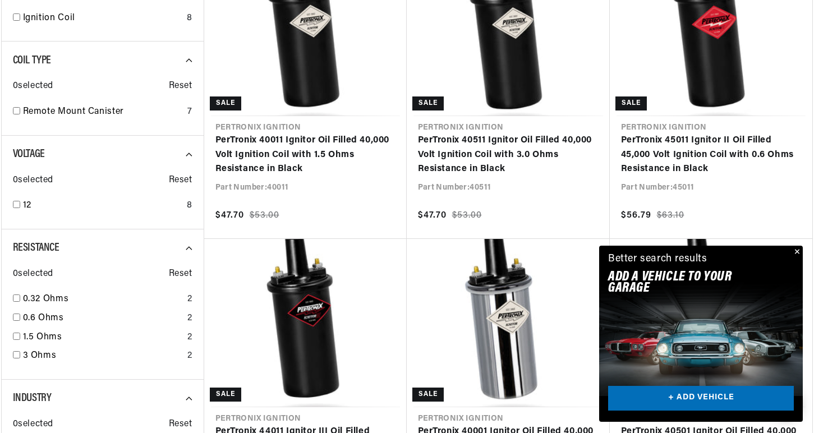
click at [799, 249] on button "Close" at bounding box center [796, 252] width 13 height 13
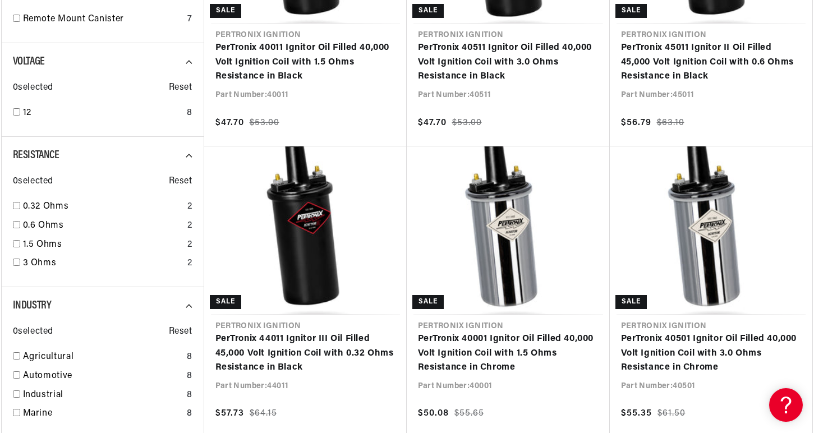
scroll to position [617, 0]
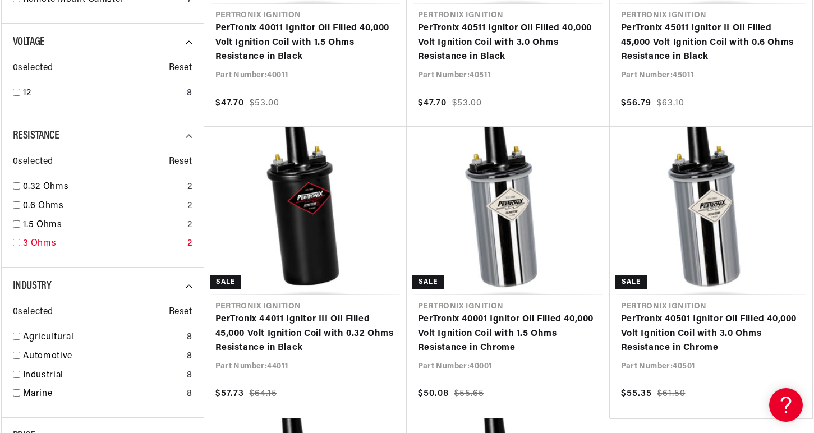
click at [16, 245] on input "checkbox" at bounding box center [16, 242] width 7 height 7
checkbox input "true"
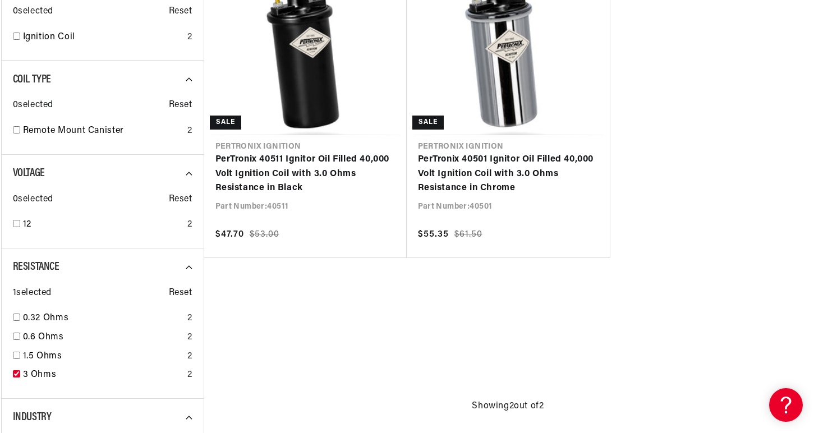
scroll to position [505, 0]
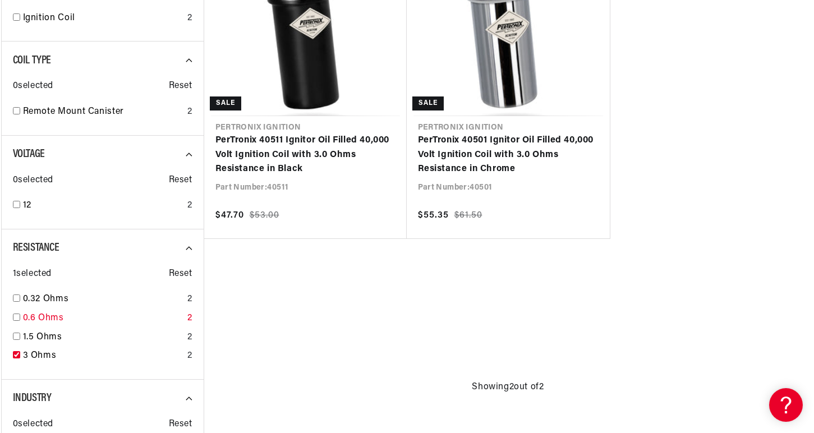
click at [19, 316] on input "checkbox" at bounding box center [16, 317] width 7 height 7
checkbox input "true"
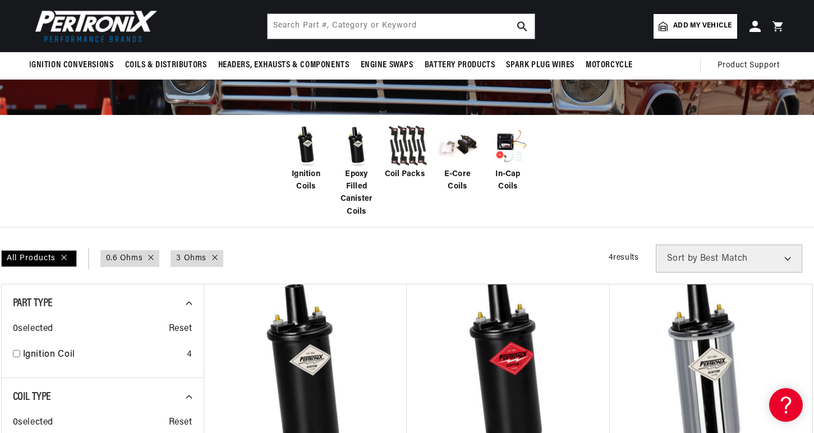
scroll to position [0, 1200]
click at [123, 20] on img at bounding box center [93, 26] width 129 height 39
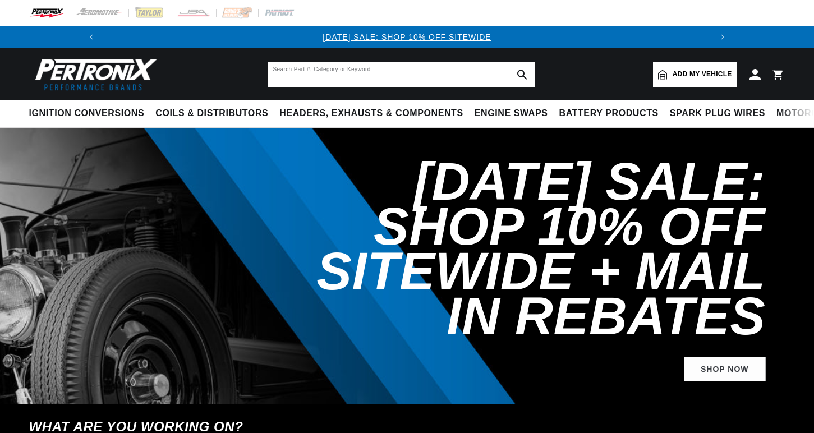
click at [339, 76] on input "text" at bounding box center [401, 74] width 267 height 25
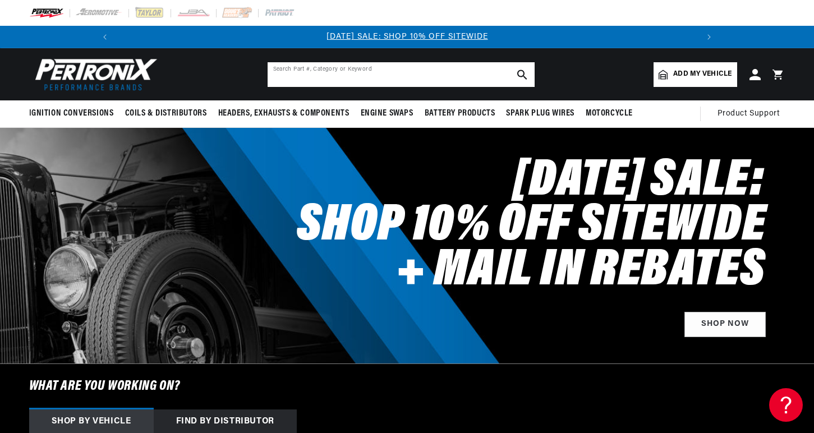
click at [345, 73] on input "text" at bounding box center [401, 74] width 267 height 25
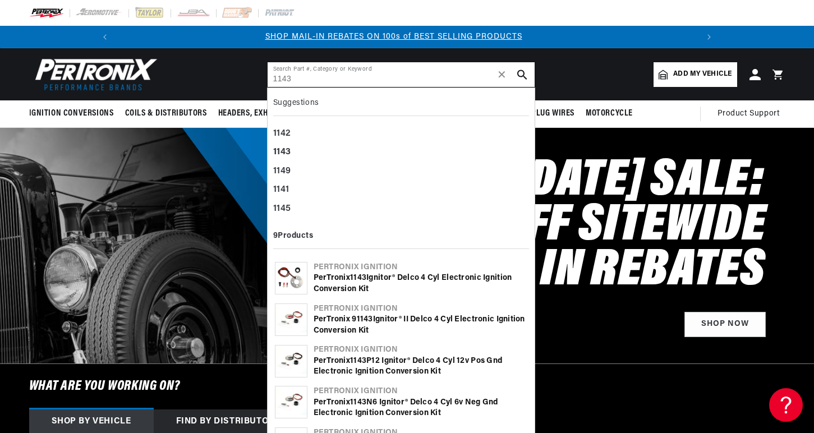
scroll to position [0, 600]
type input "1143"
click at [292, 153] on div "1143" at bounding box center [401, 152] width 256 height 19
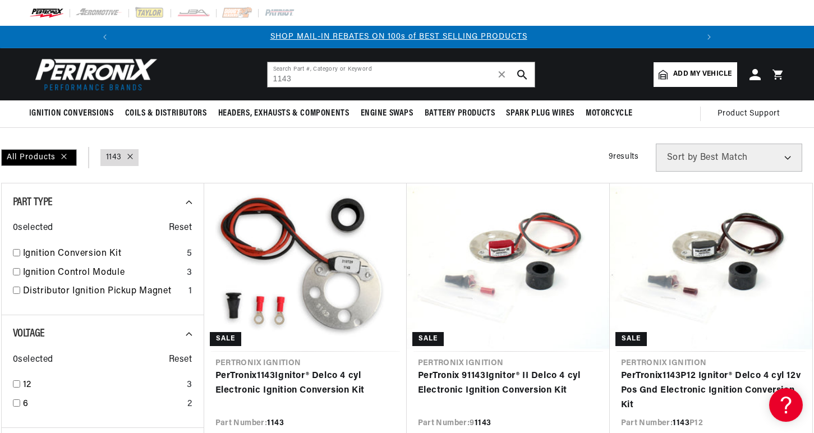
scroll to position [0, 600]
